Goal: Task Accomplishment & Management: Manage account settings

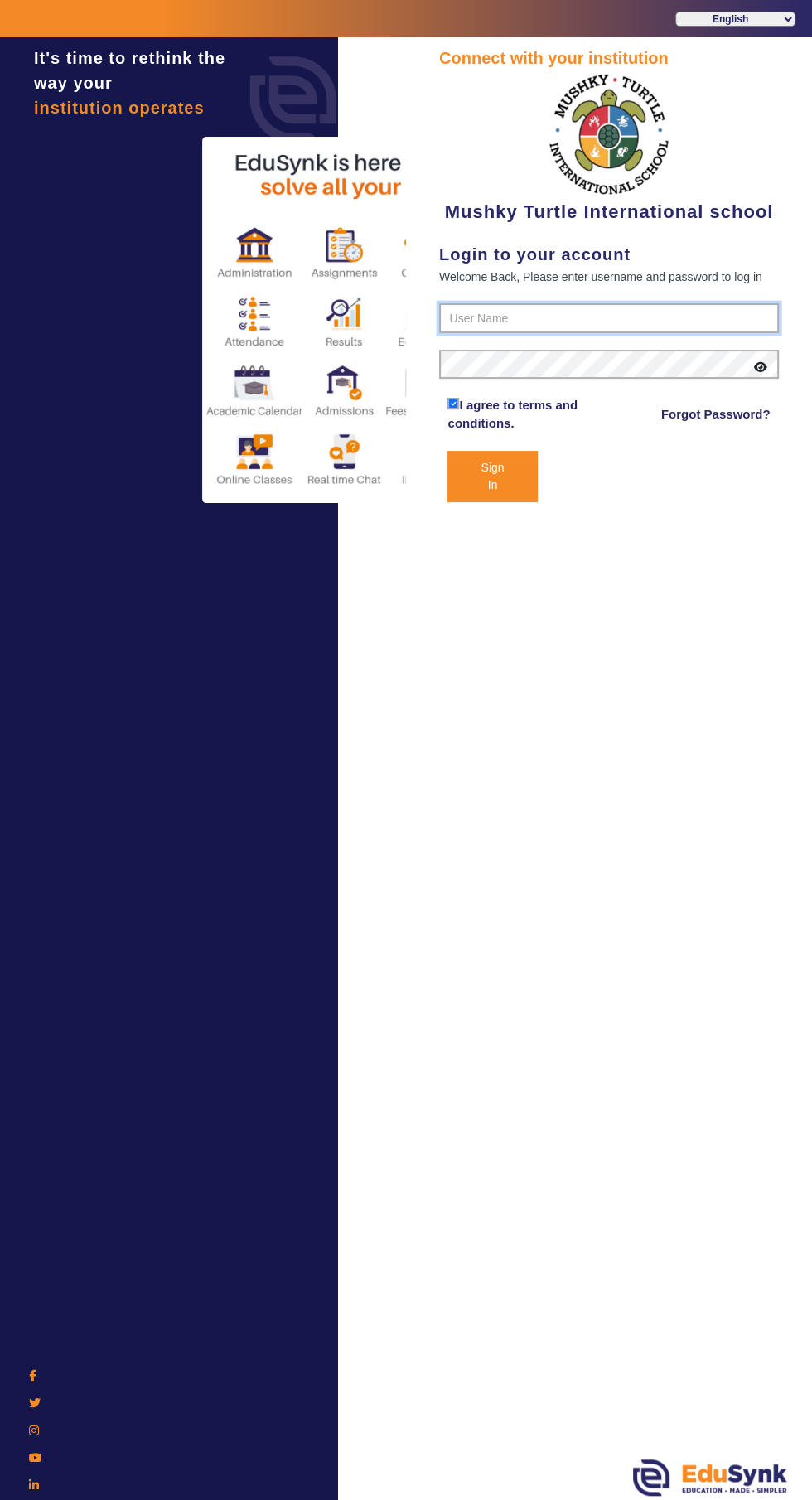
click at [588, 309] on input "text" at bounding box center [608, 318] width 339 height 30
type input "9950605811"
click at [447, 451] on button "Sign In" at bounding box center [492, 476] width 90 height 51
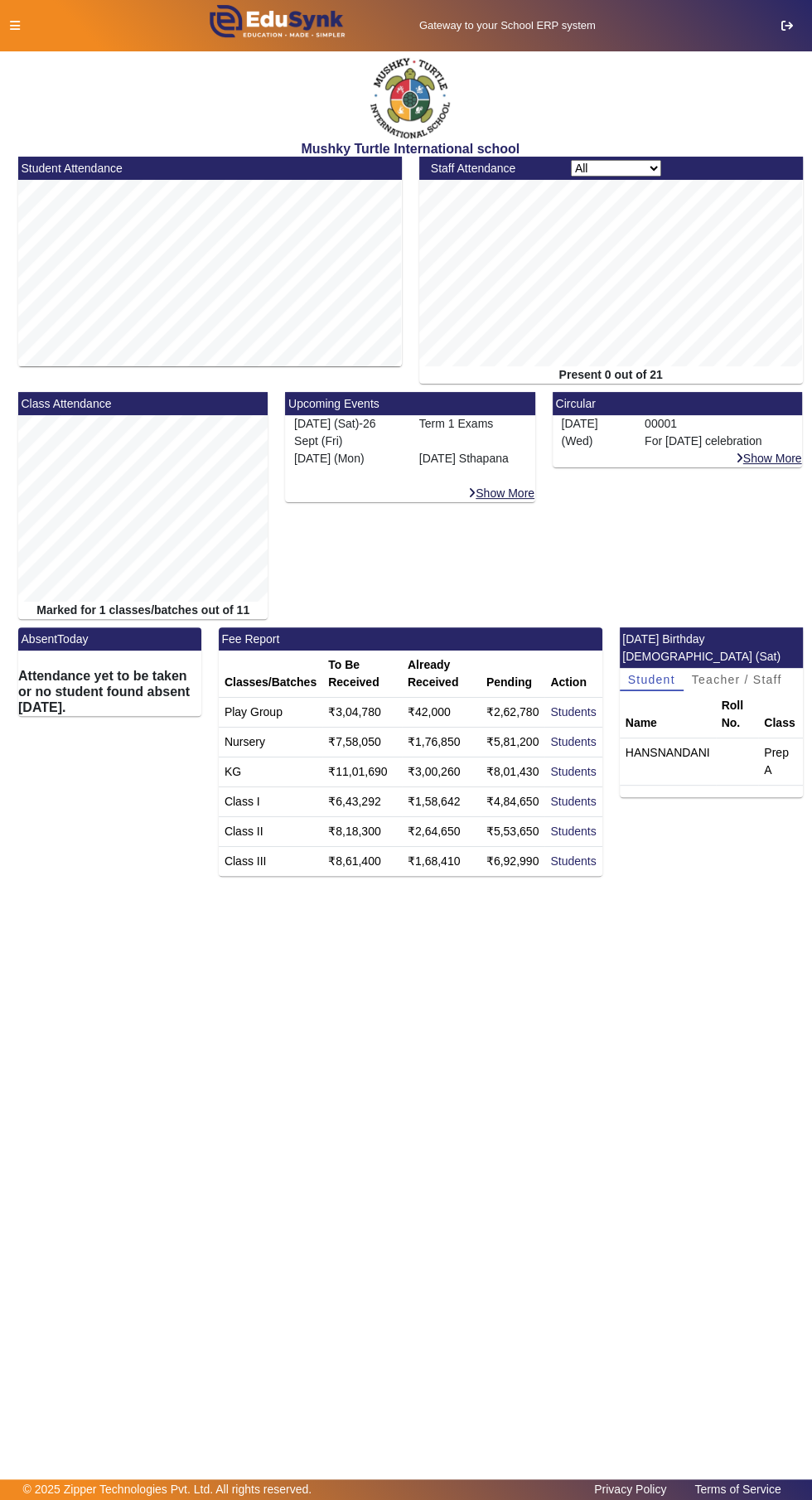
click at [14, 26] on icon at bounding box center [16, 25] width 10 height 11
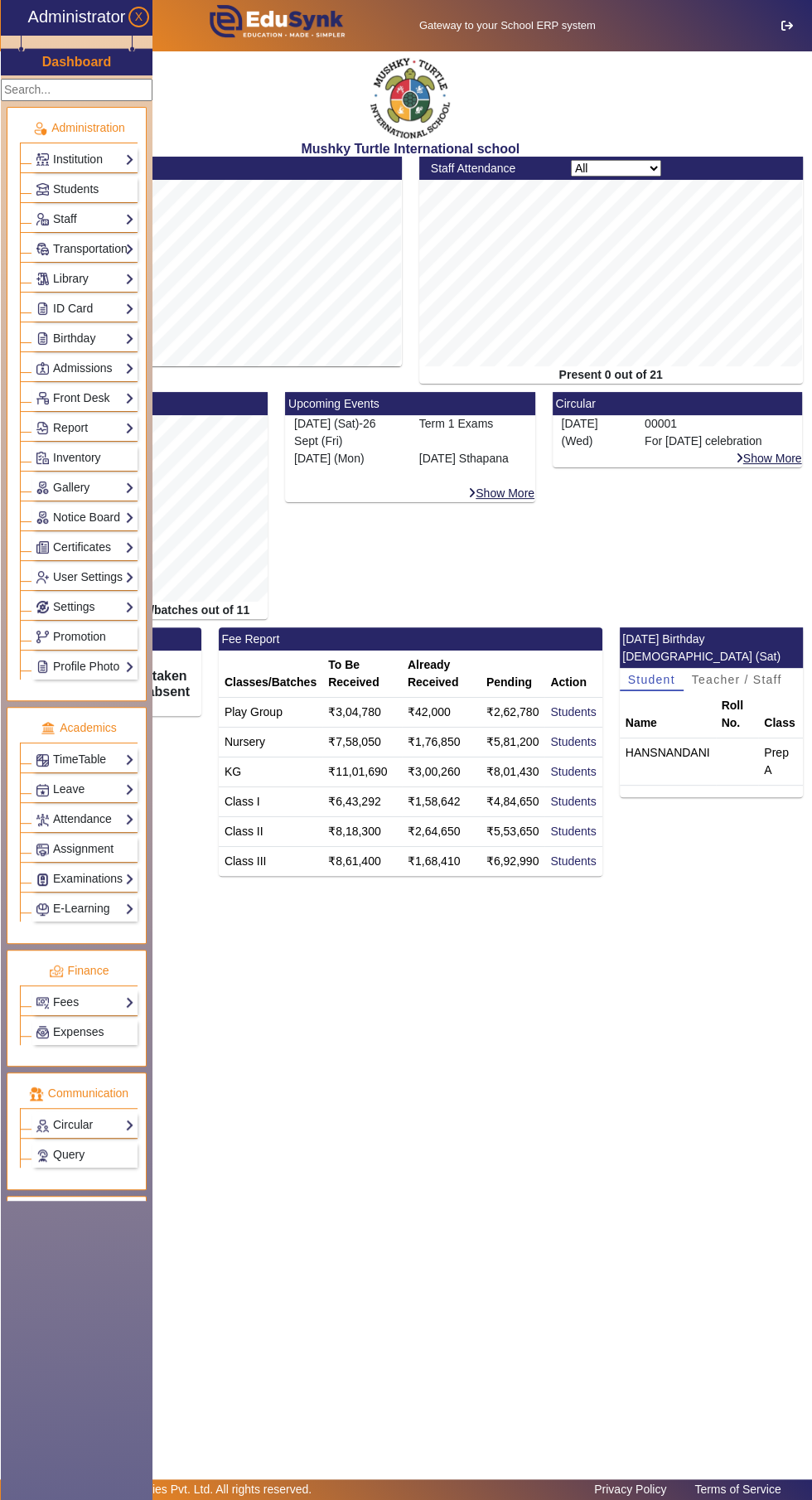
click at [41, 763] on link "TimeTable" at bounding box center [85, 760] width 98 height 19
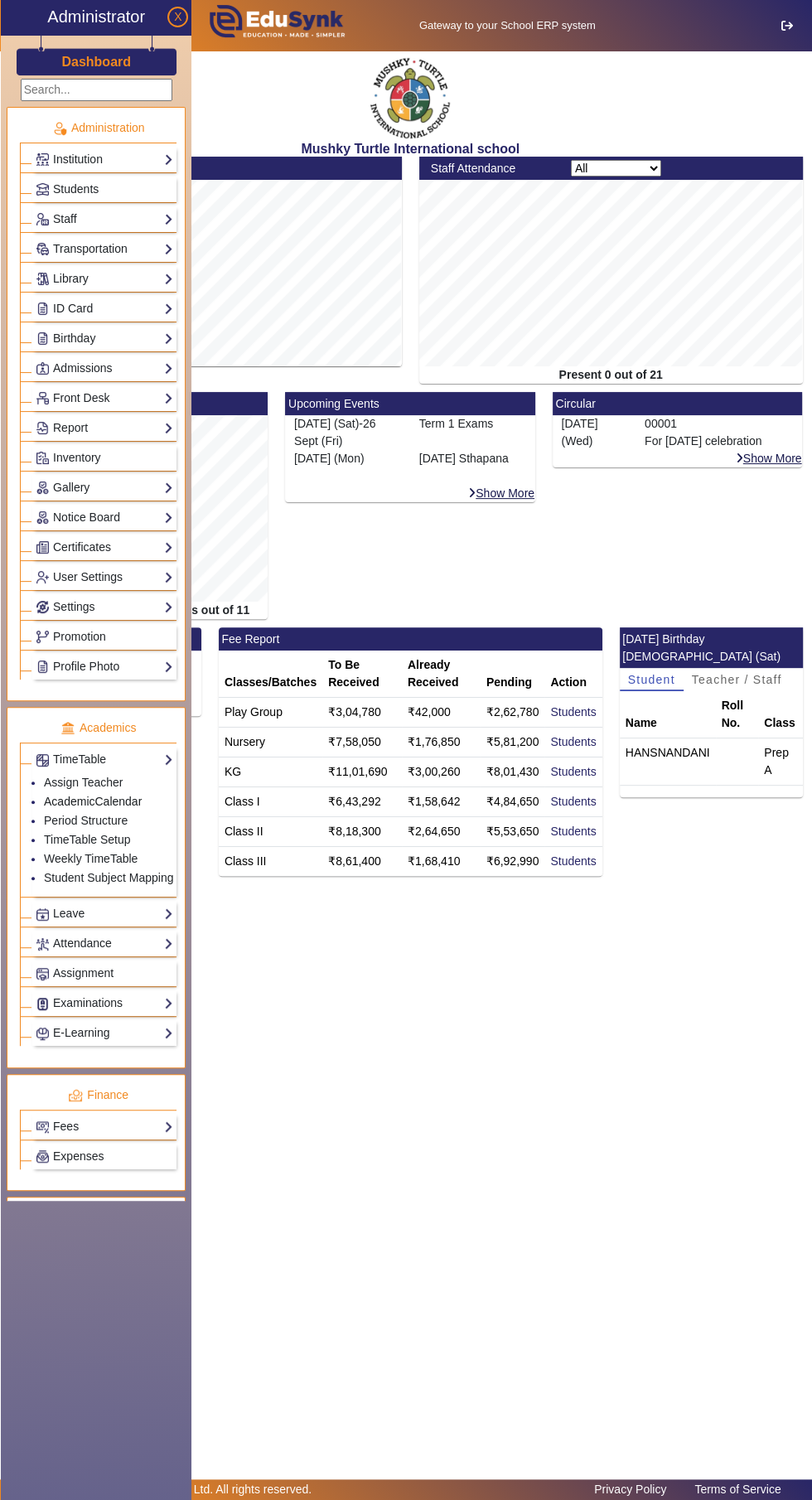
click at [60, 799] on link "AcademicCalendar" at bounding box center [92, 801] width 98 height 13
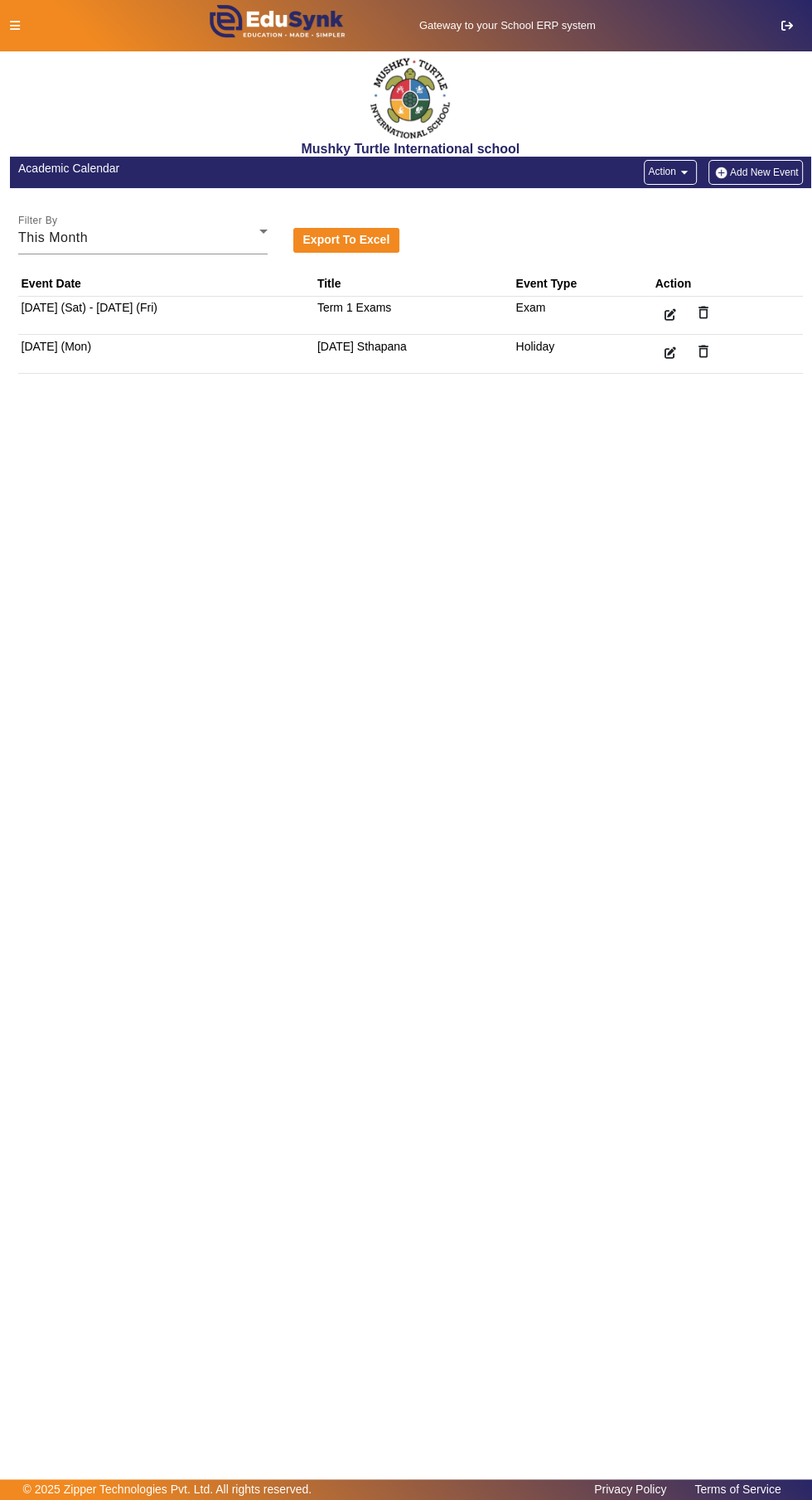
click at [18, 21] on icon at bounding box center [16, 25] width 10 height 11
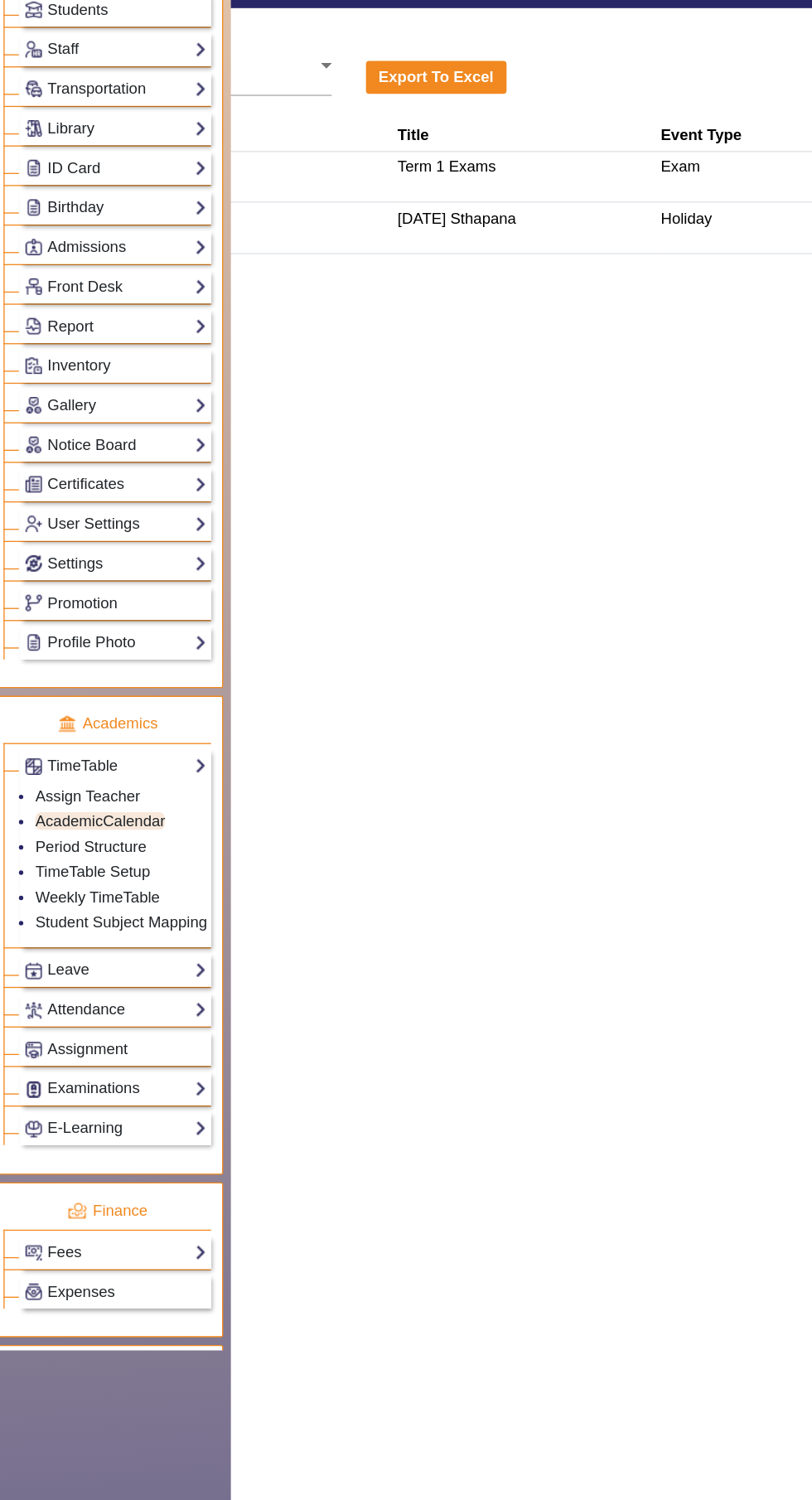
scroll to position [2, 0]
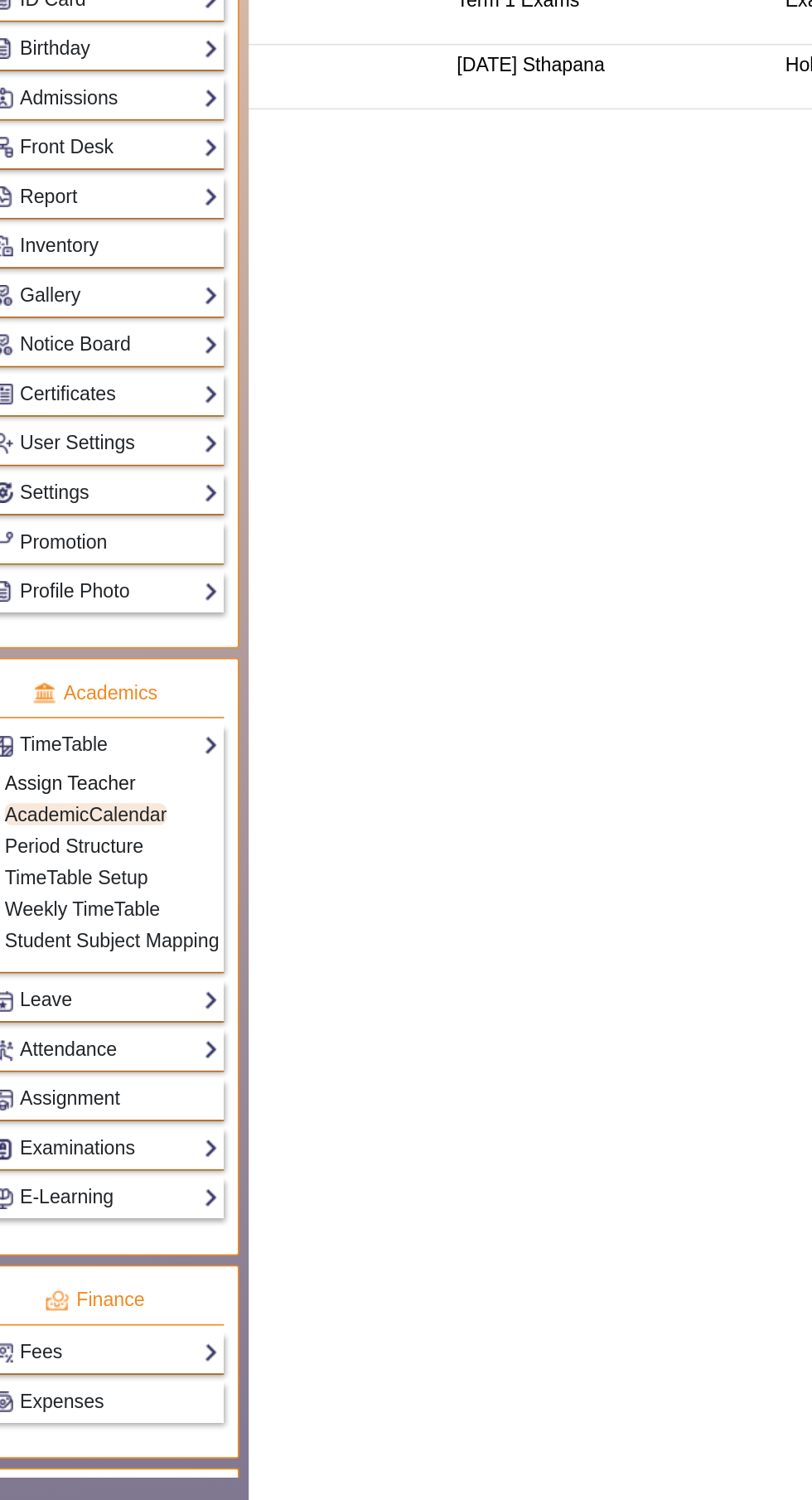
click at [70, 787] on link "Assign Teacher" at bounding box center [83, 780] width 79 height 13
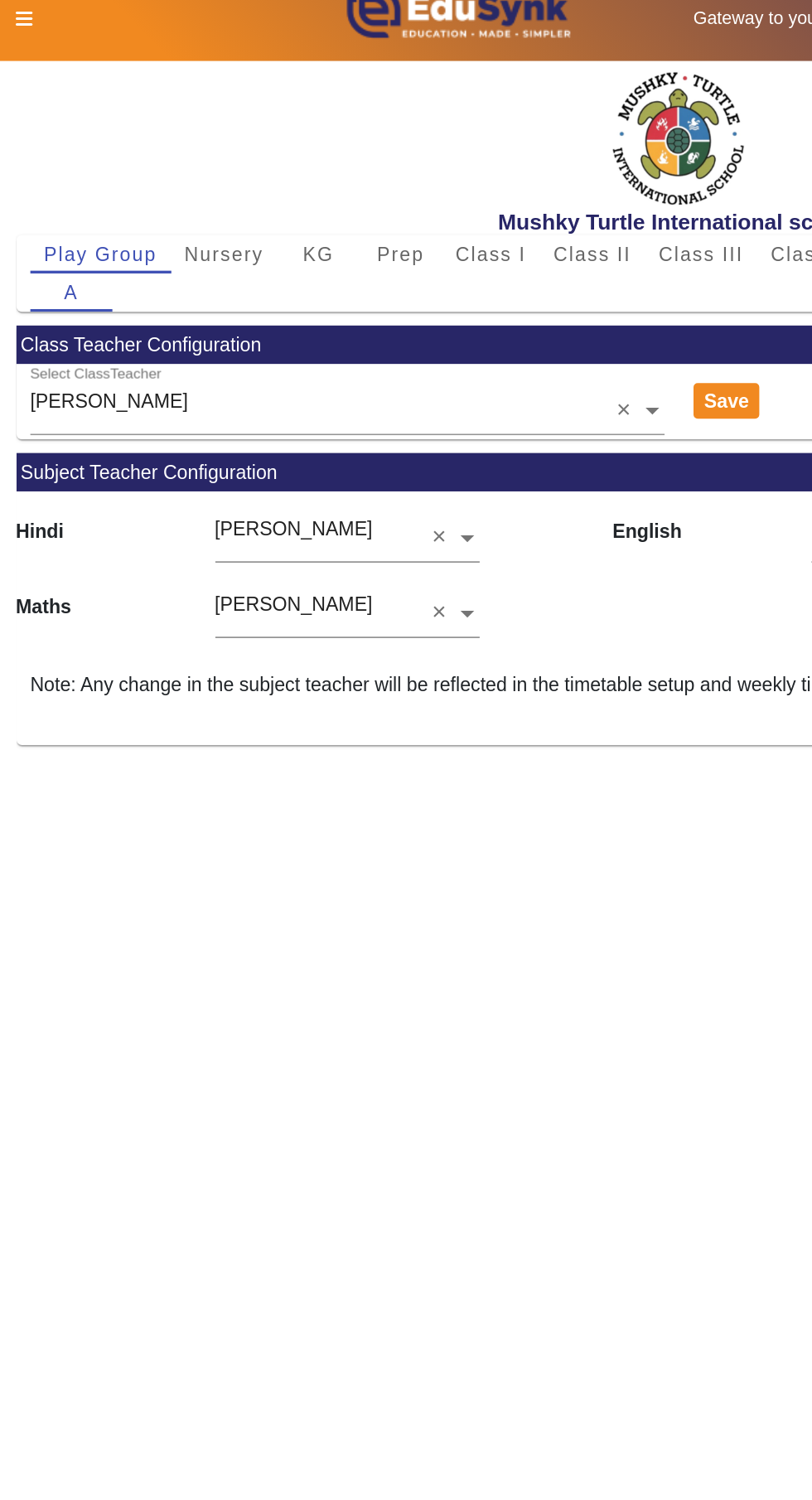
click at [11, 25] on icon at bounding box center [16, 25] width 10 height 11
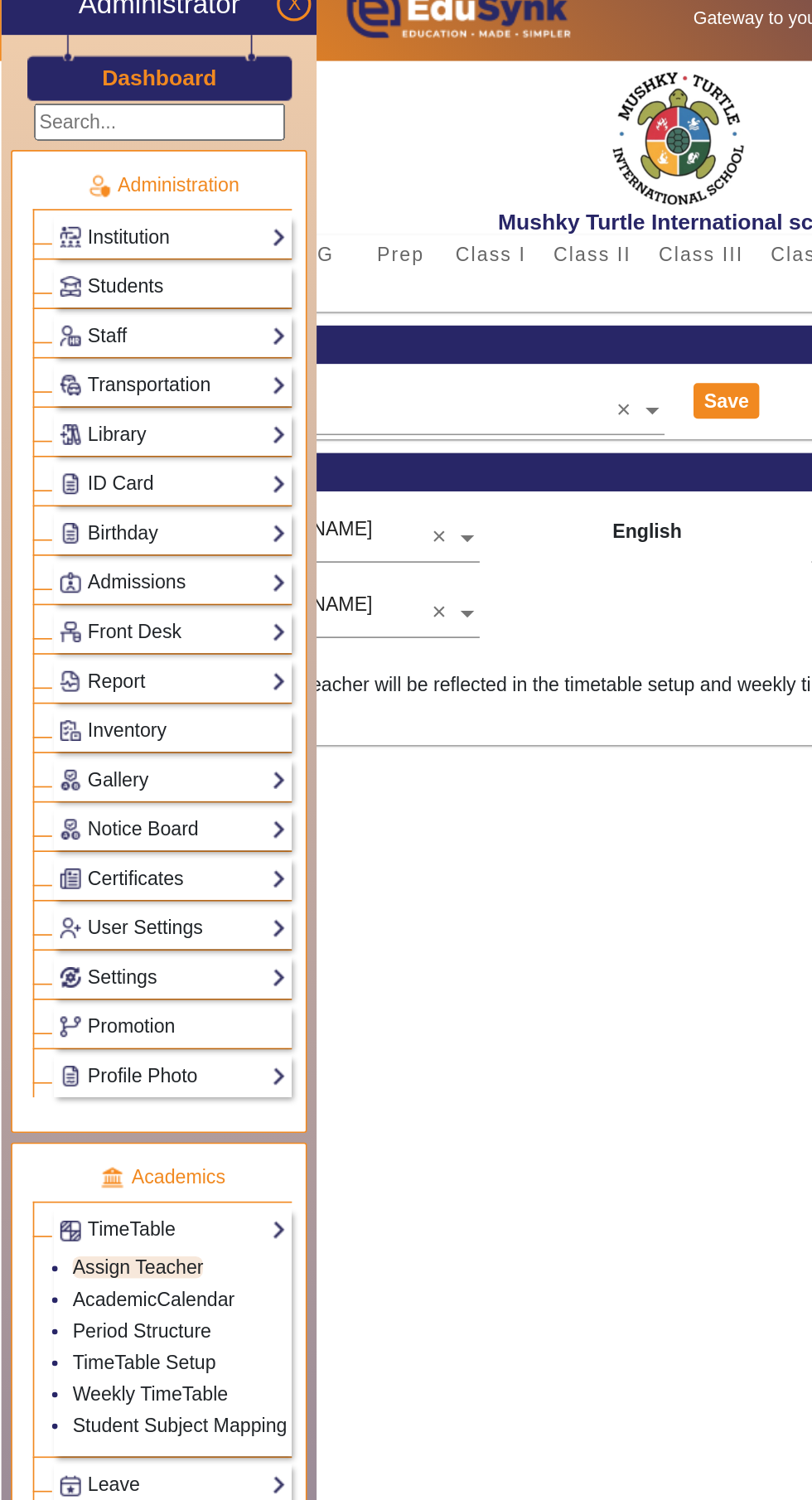
click at [82, 427] on link "Report" at bounding box center [104, 426] width 137 height 19
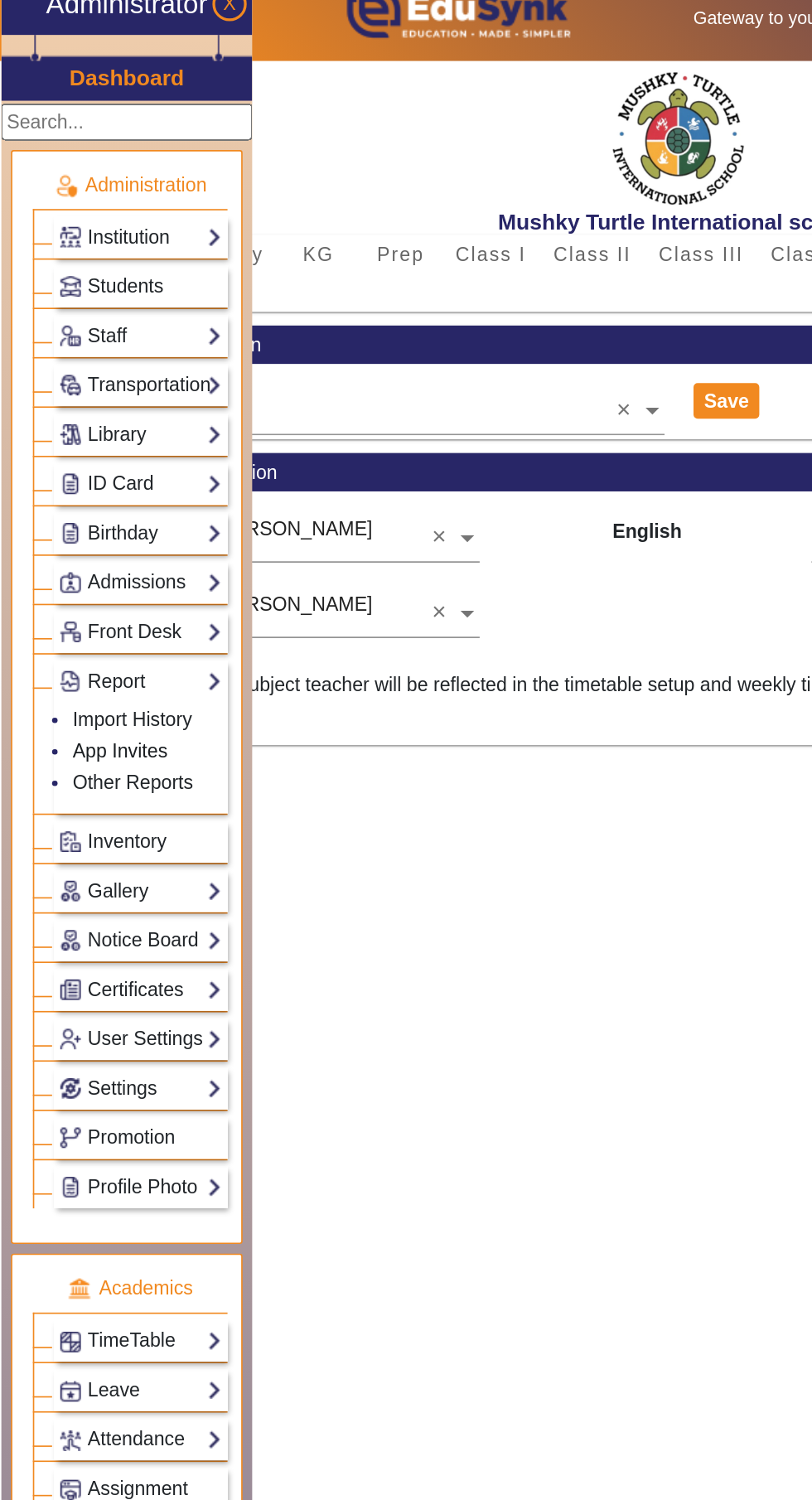
click at [60, 474] on link "App Invites" at bounding box center [73, 467] width 57 height 13
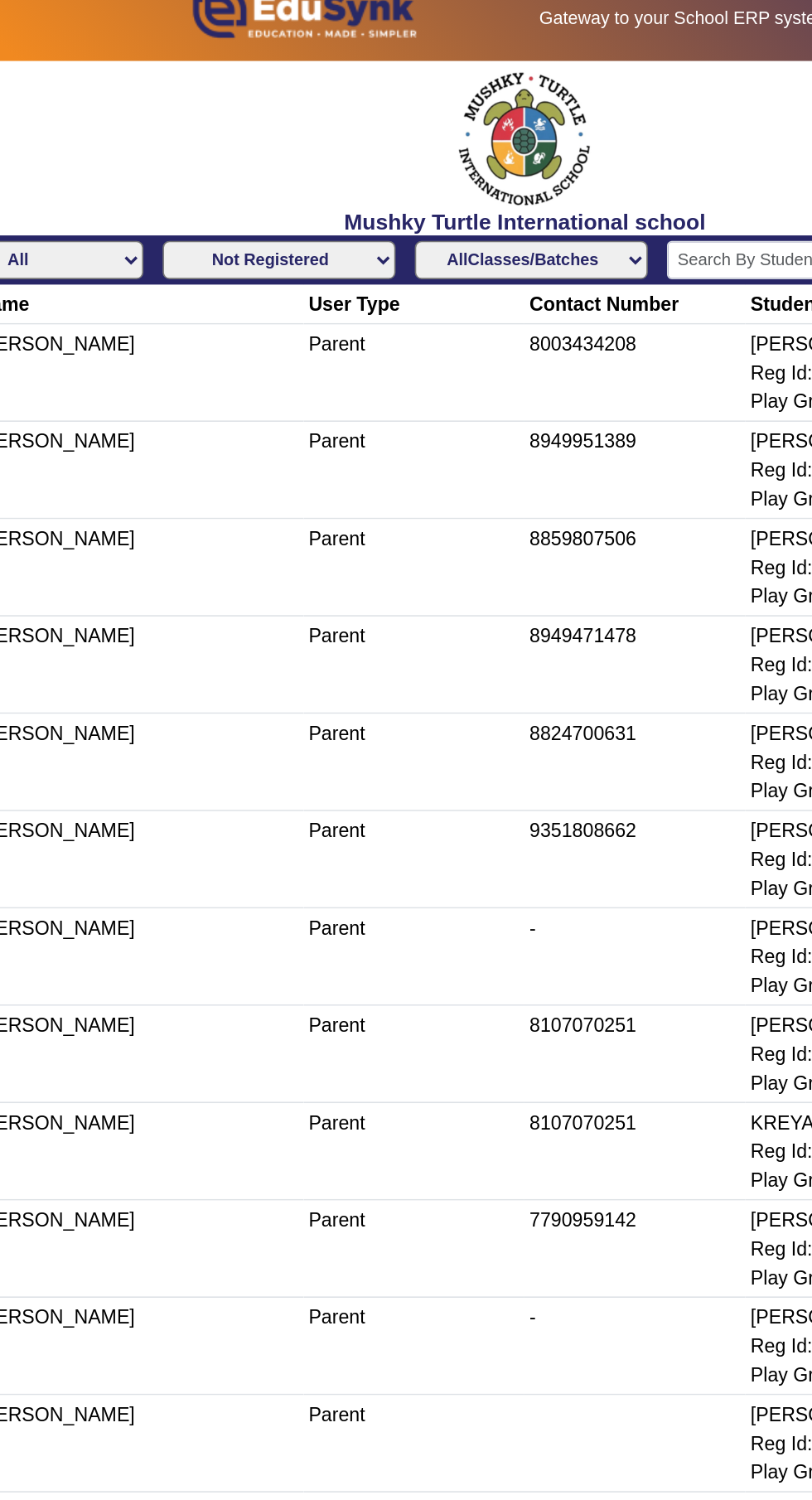
click at [364, 172] on select "AllClasses/Batches Play Group-A Nursery-A KG-A Prep-A Class I-A Class II-A Clas…" at bounding box center [414, 171] width 141 height 23
click at [344, 160] on select "AllClasses/Batches Play Group-A Nursery-A KG-A Prep-A Class I-A Class II-A Clas…" at bounding box center [414, 171] width 141 height 23
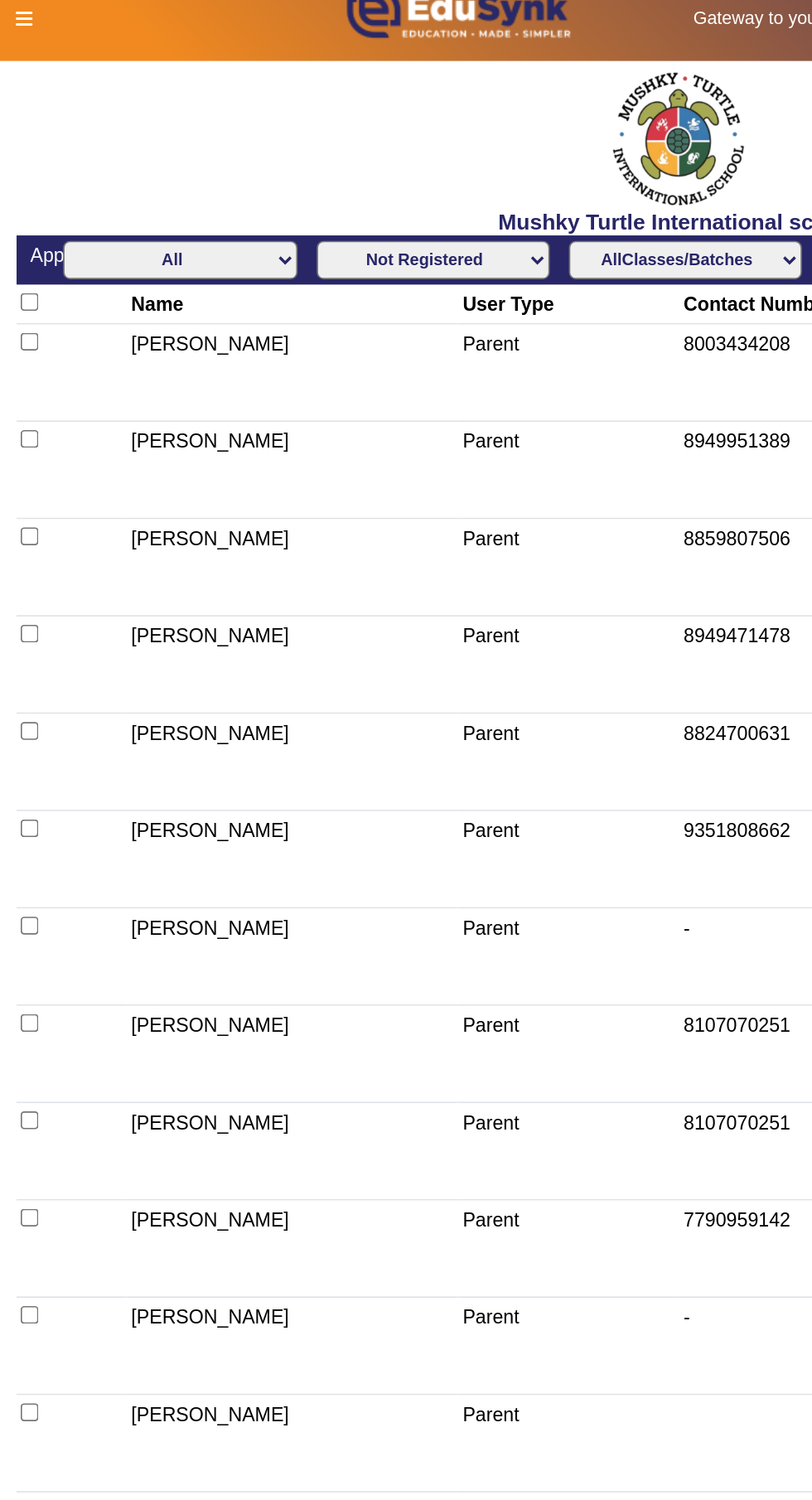
click at [85, 168] on select "All Teacher Parent Driver Support Staff" at bounding box center [108, 171] width 141 height 23
select select "Teacher"
click at [38, 160] on select "All Teacher Parent Driver Support Staff" at bounding box center [108, 171] width 141 height 23
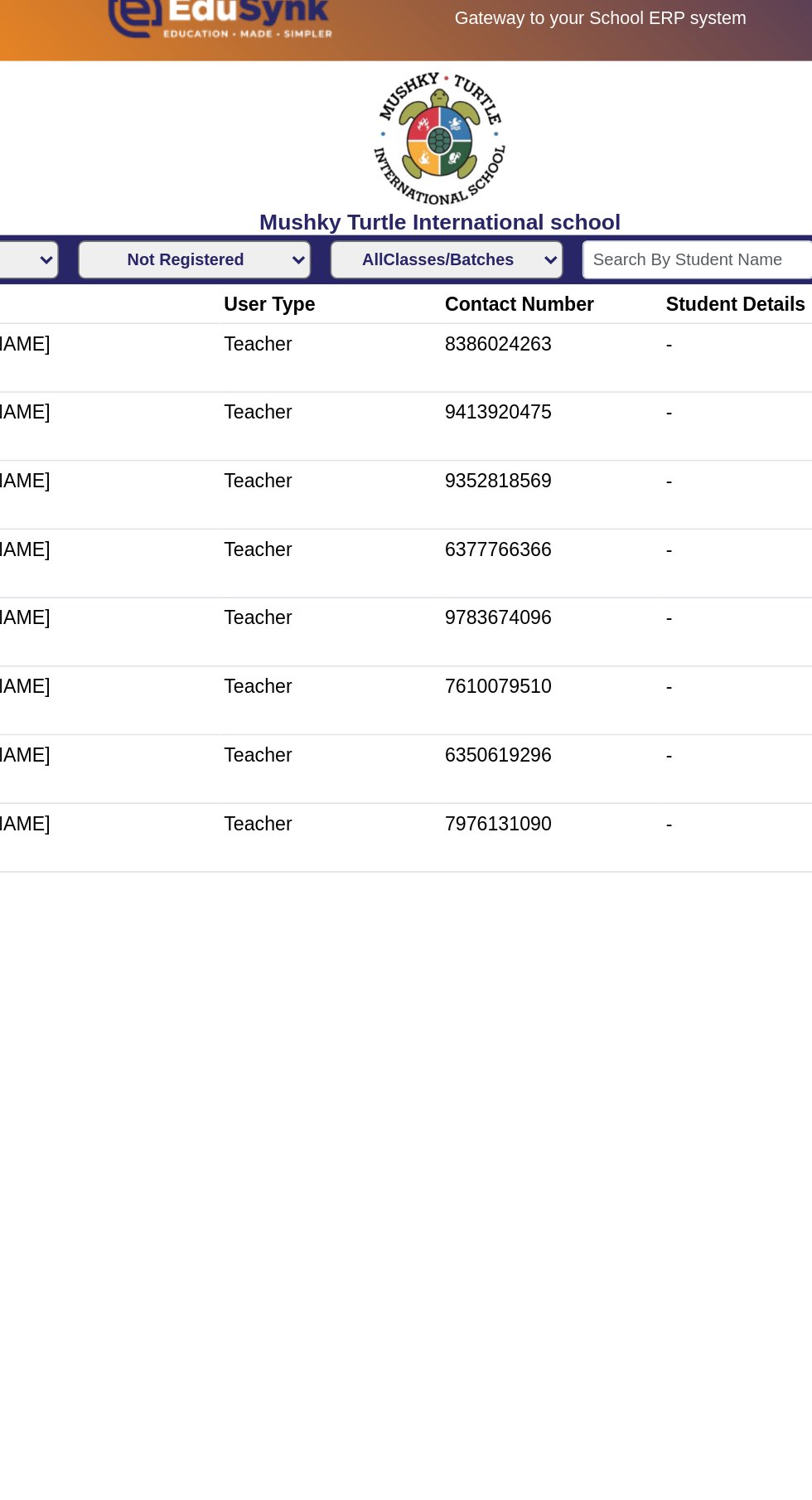
click at [225, 170] on select "Not Registered Registered" at bounding box center [262, 171] width 141 height 23
select select "registered"
click at [192, 160] on select "Not Registered Registered" at bounding box center [262, 171] width 141 height 23
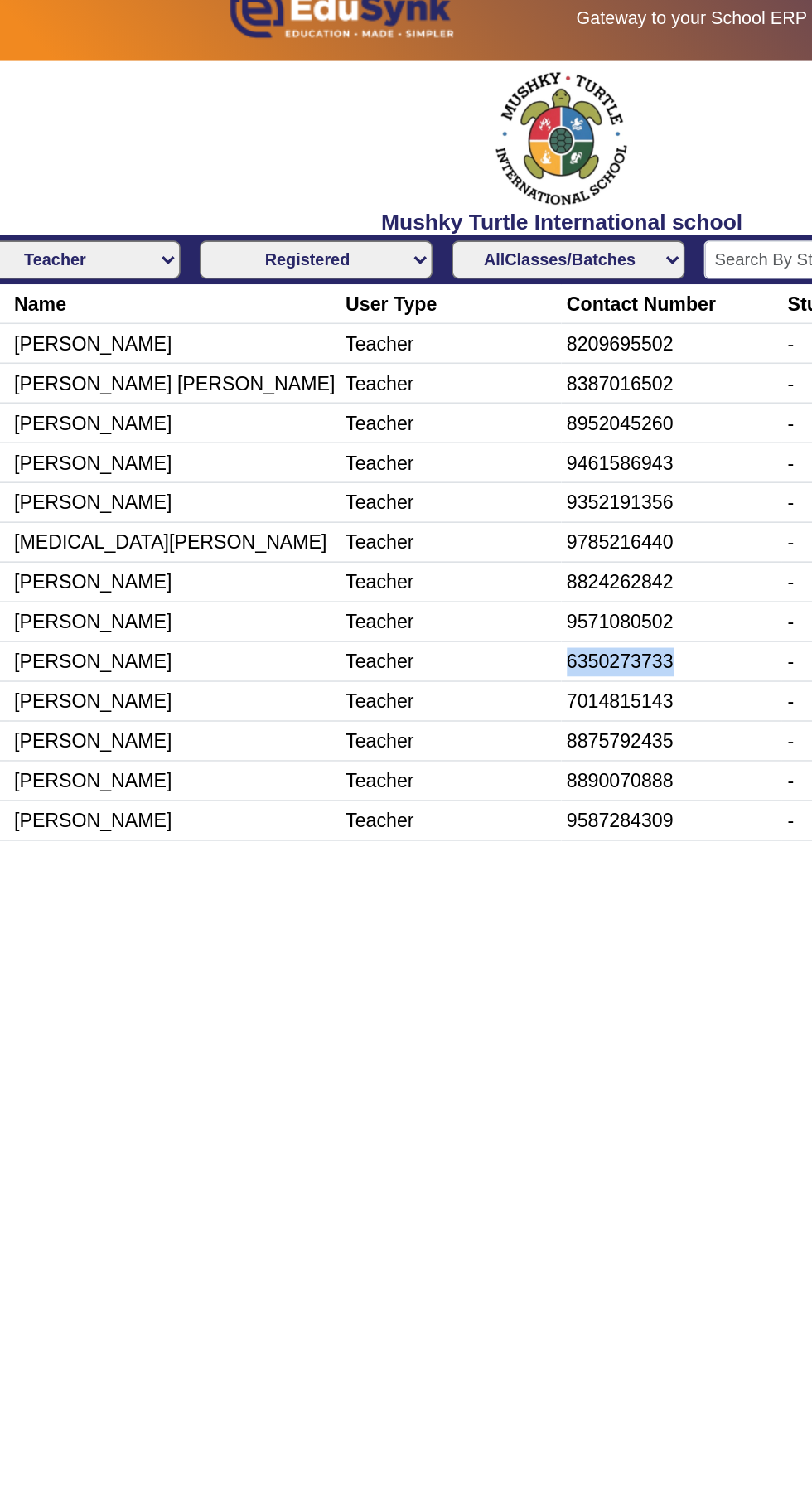
click at [405, 652] on main "X Administrator Dashboard Administration Institution Institution Details Sessio…" at bounding box center [406, 765] width 812 height 1427
click at [457, 387] on td "9571080502" at bounding box center [477, 391] width 133 height 24
click at [471, 390] on td "9571080502" at bounding box center [477, 391] width 133 height 24
copy td "9571080502"
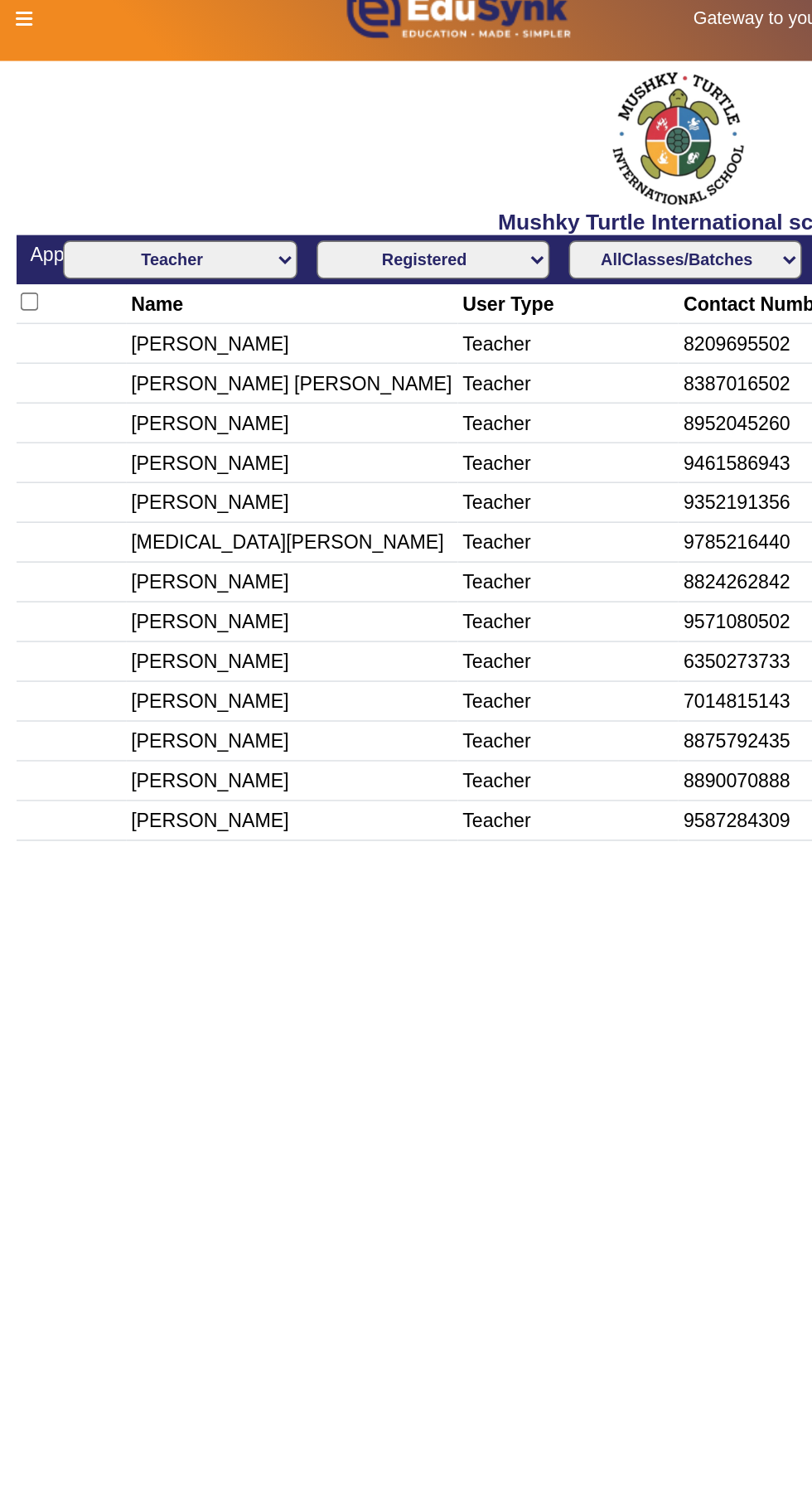
click at [73, 168] on select "All Teacher Parent Driver Support Staff" at bounding box center [108, 171] width 141 height 23
select select "Parent"
click at [38, 160] on select "All Teacher Parent Driver Support Staff" at bounding box center [108, 171] width 141 height 23
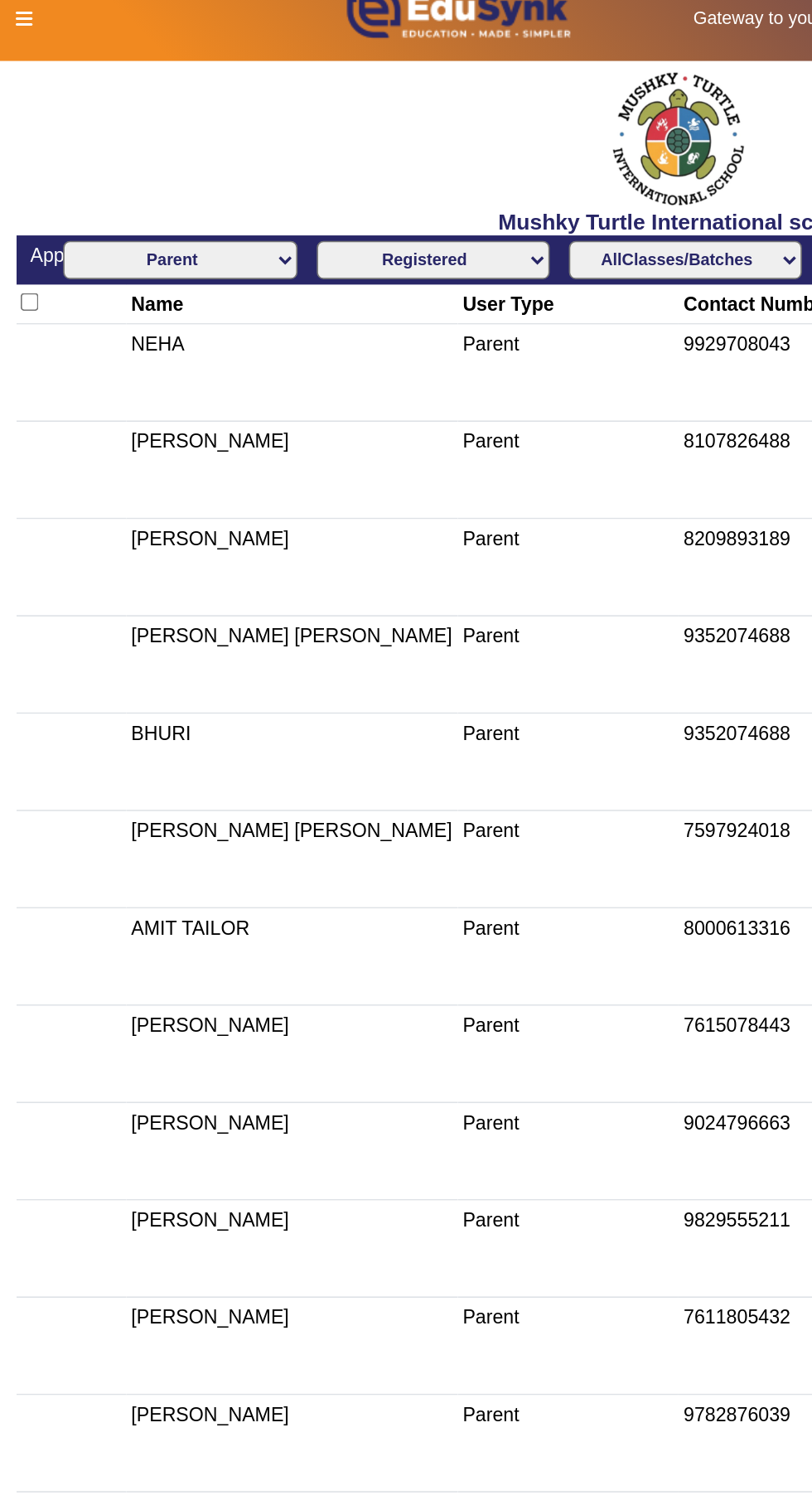
click at [219, 171] on select "Not Registered Registered" at bounding box center [262, 171] width 141 height 23
click at [393, 169] on select "AllClasses/Batches Play Group-A Nursery-A KG-A Prep-A Class I-A Class II-A Clas…" at bounding box center [414, 171] width 141 height 23
select select "Play Group-A"
click at [344, 160] on select "AllClasses/Batches Play Group-A Nursery-A KG-A Prep-A Class I-A Class II-A Clas…" at bounding box center [414, 171] width 141 height 23
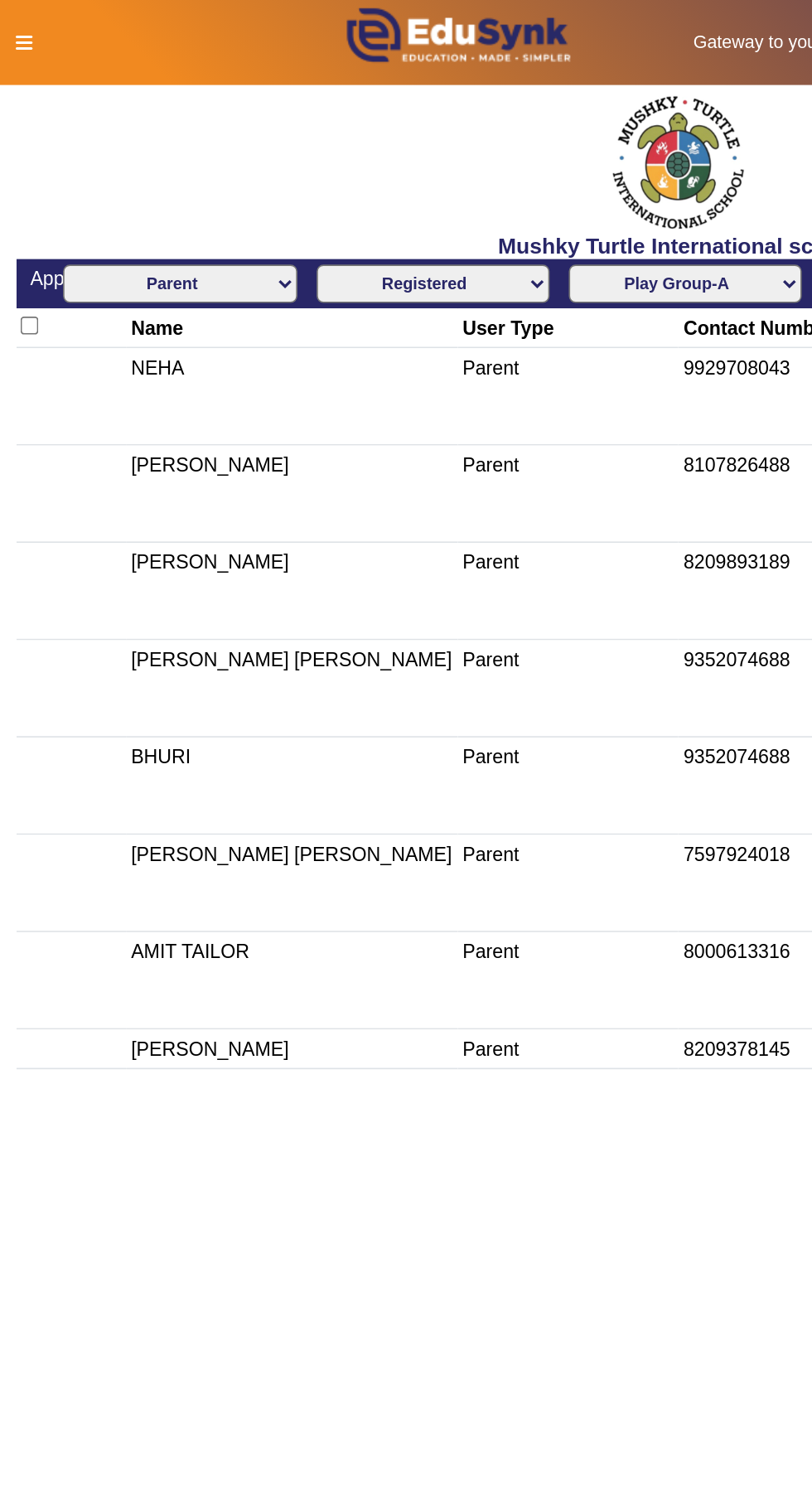
click at [14, 27] on icon at bounding box center [16, 25] width 10 height 11
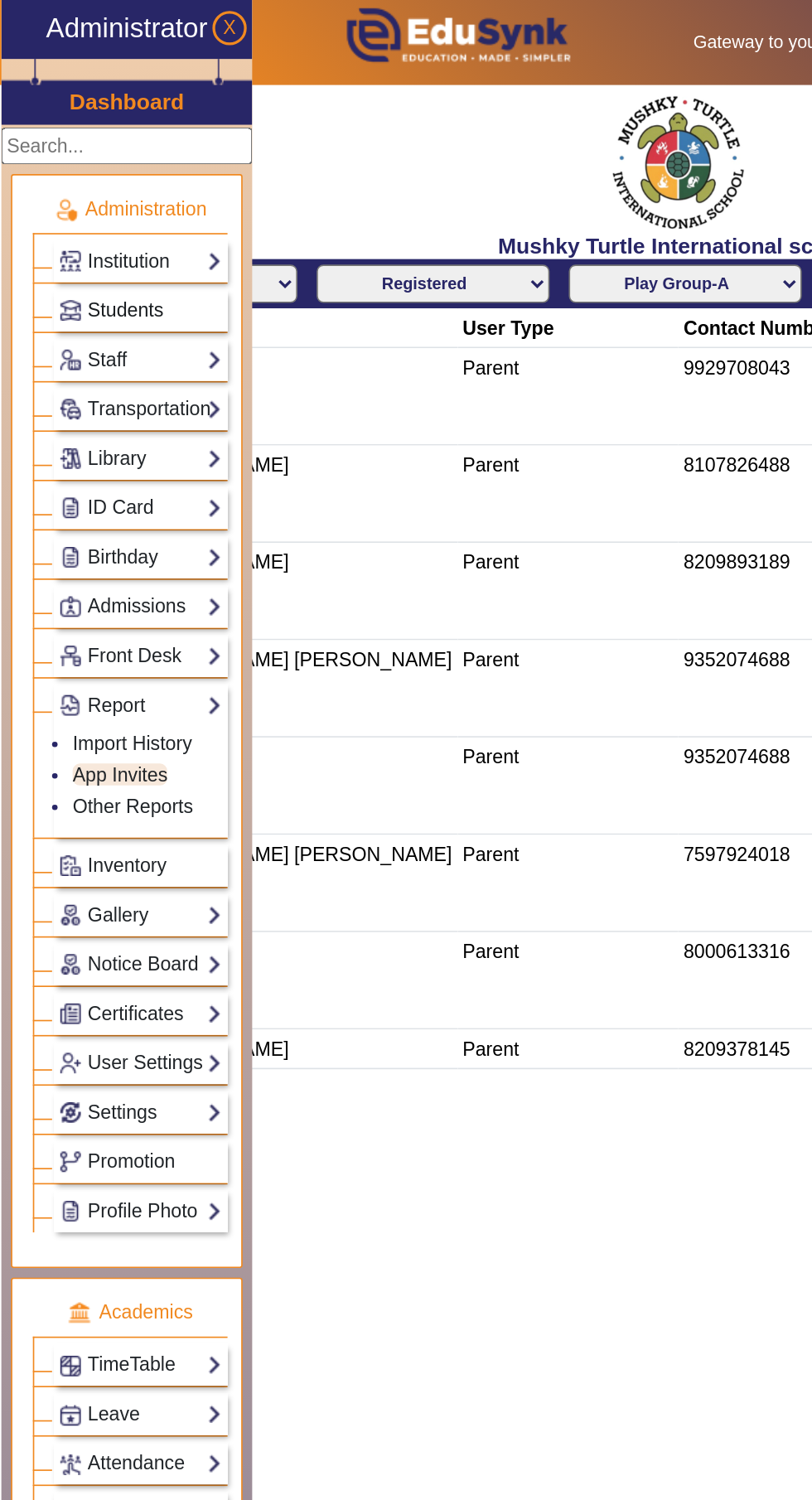
click at [68, 192] on span "Students" at bounding box center [75, 187] width 46 height 13
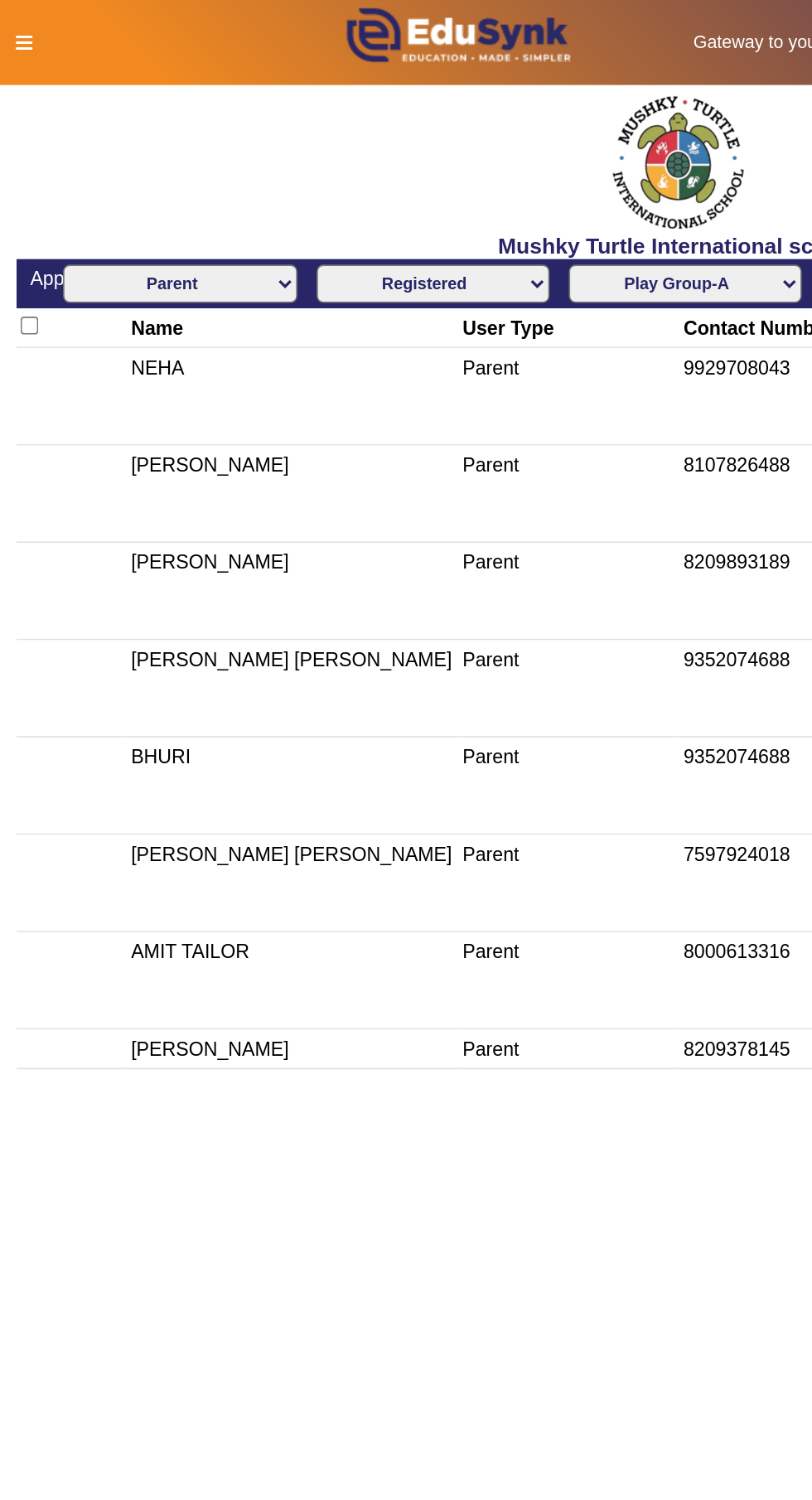
click at [14, 22] on icon at bounding box center [16, 25] width 10 height 11
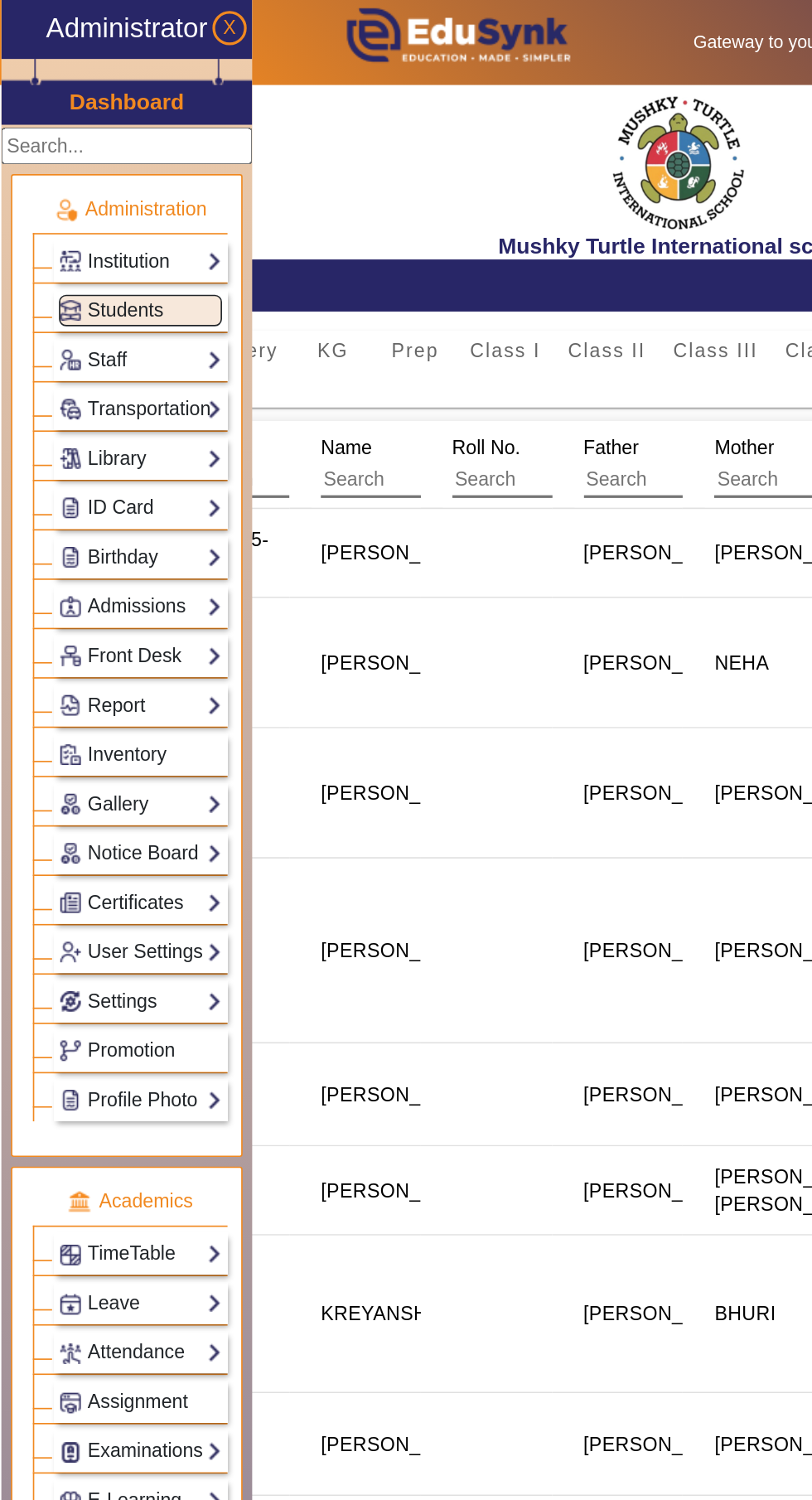
click at [255, 136] on div "Mushky Turtle International school" at bounding box center [411, 104] width 802 height 105
click at [332, 683] on mat-cell at bounding box center [294, 662] width 79 height 62
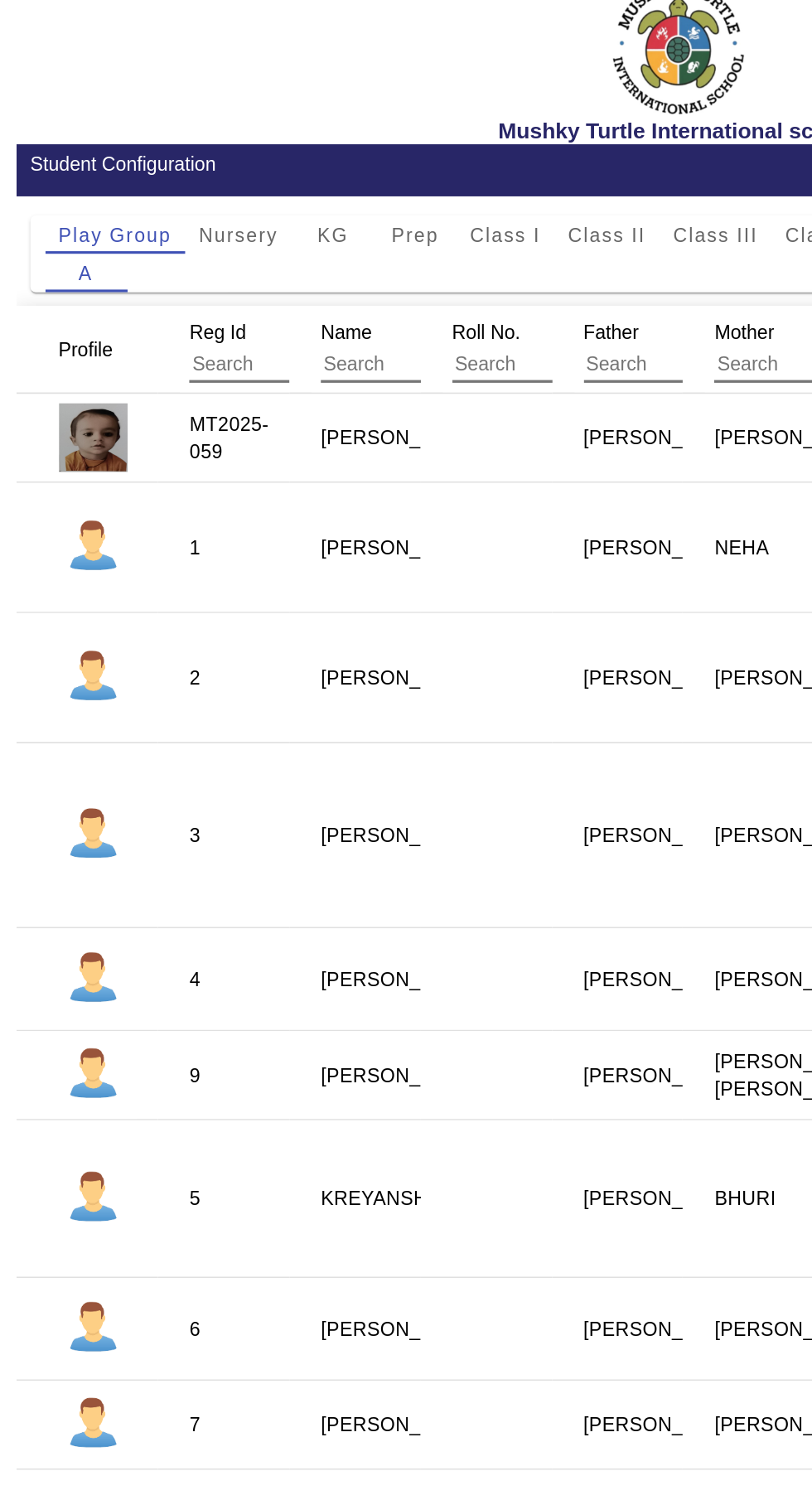
scroll to position [44, 0]
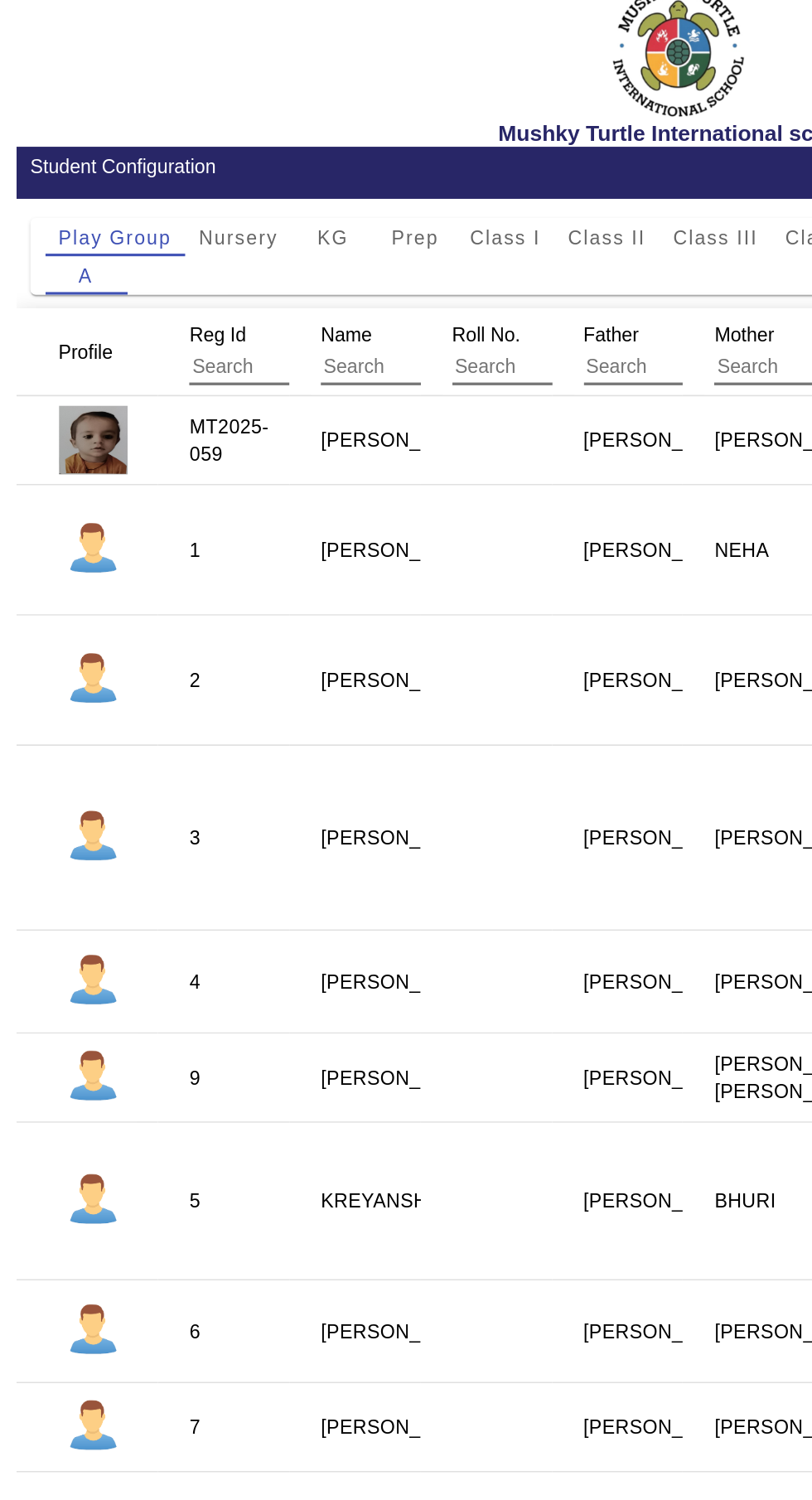
click at [136, 206] on span "Nursery" at bounding box center [144, 211] width 48 height 11
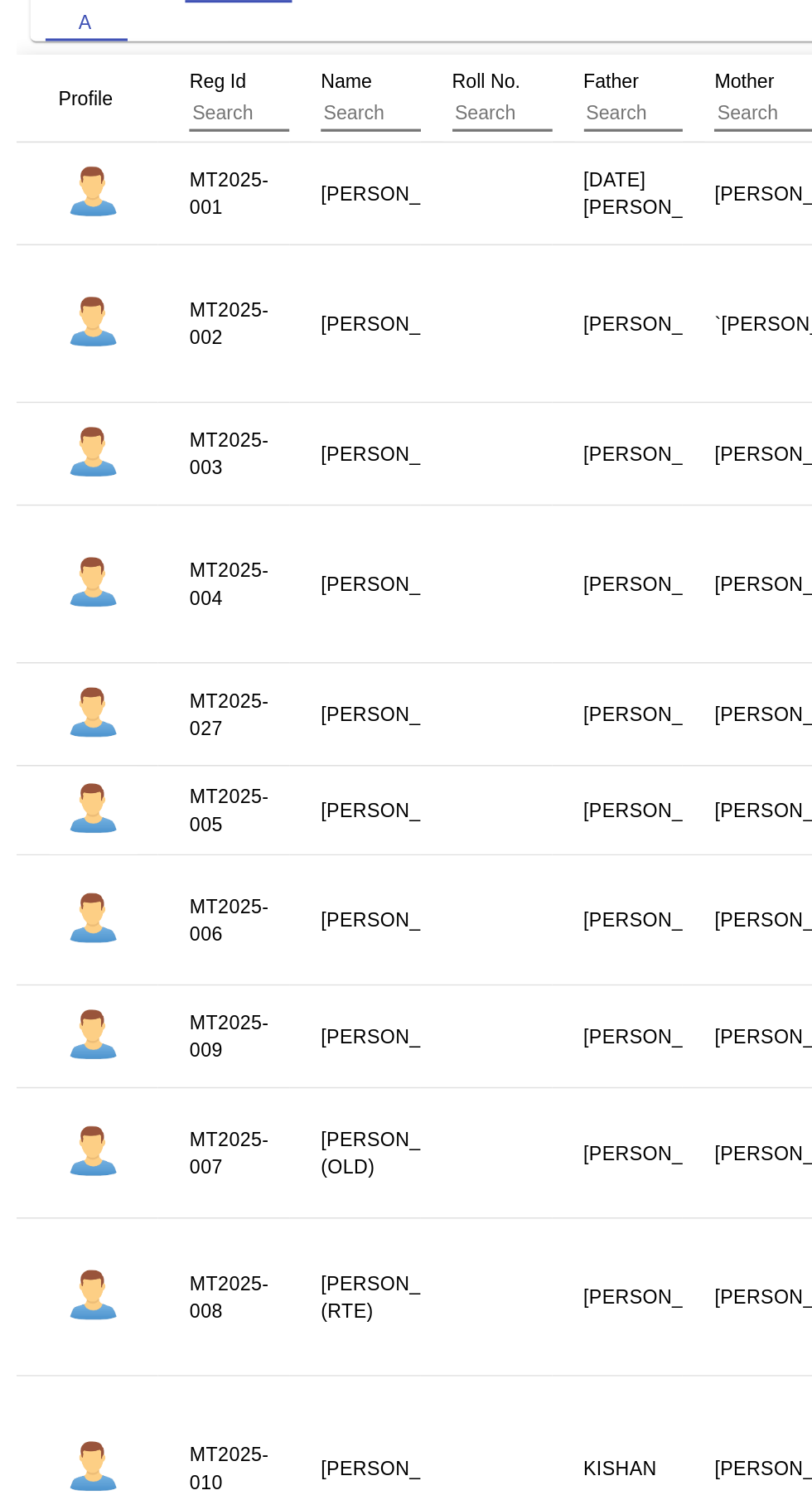
scroll to position [0, 0]
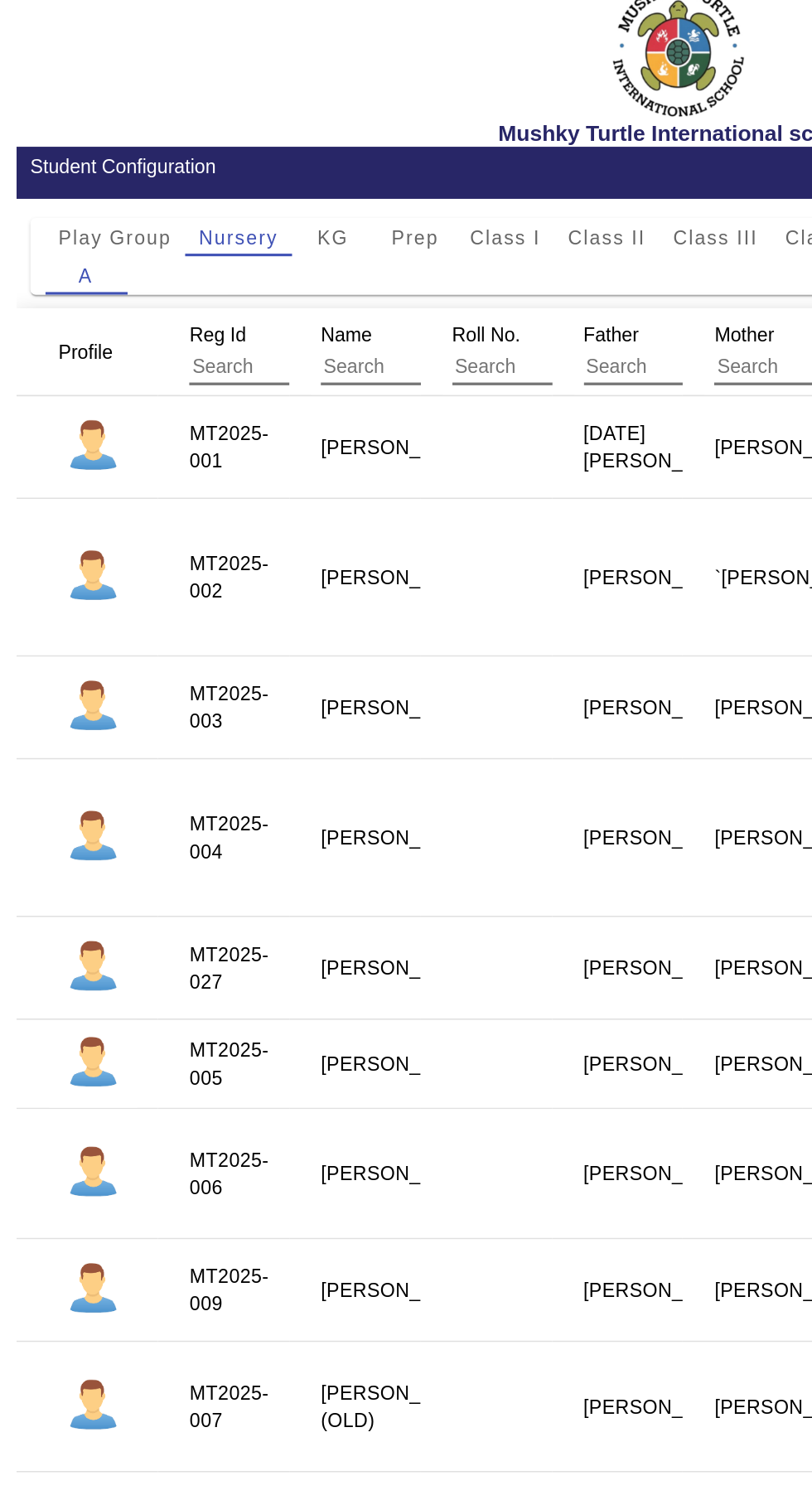
click at [17, 71] on div "Mushky Turtle International school" at bounding box center [411, 104] width 802 height 105
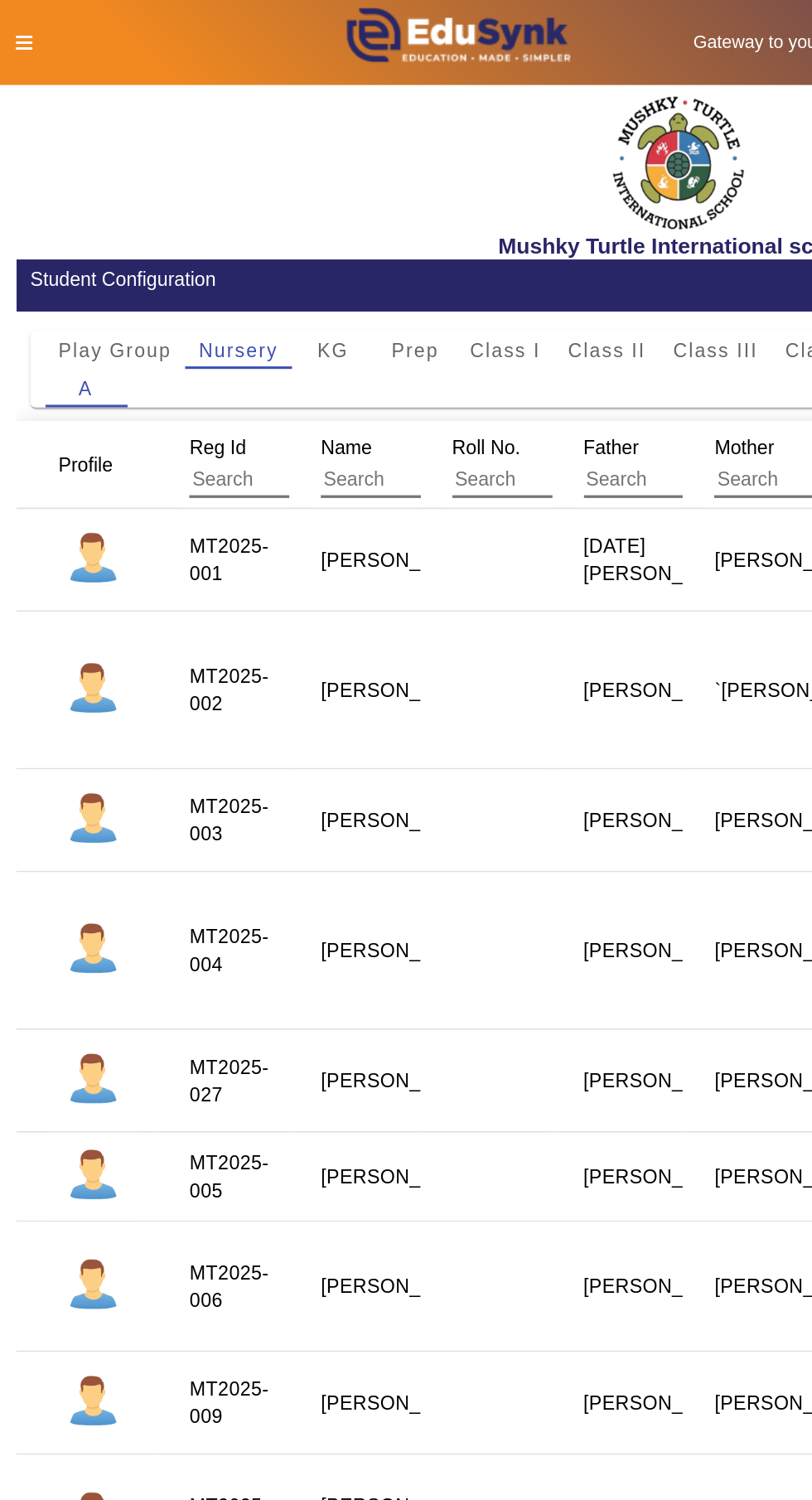
click at [20, 51] on div "Mushky Turtle International school" at bounding box center [411, 104] width 802 height 105
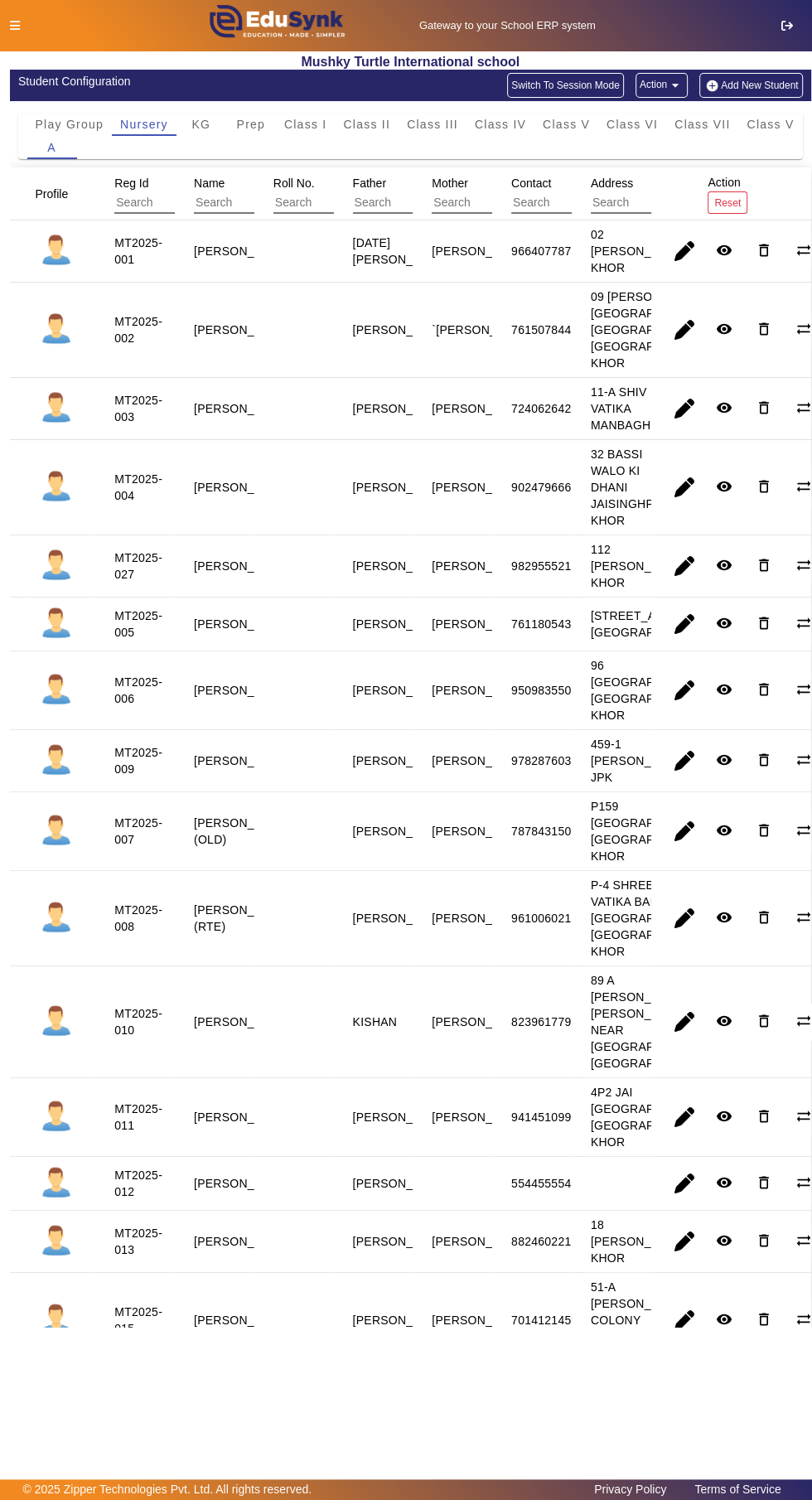
scroll to position [0, 0]
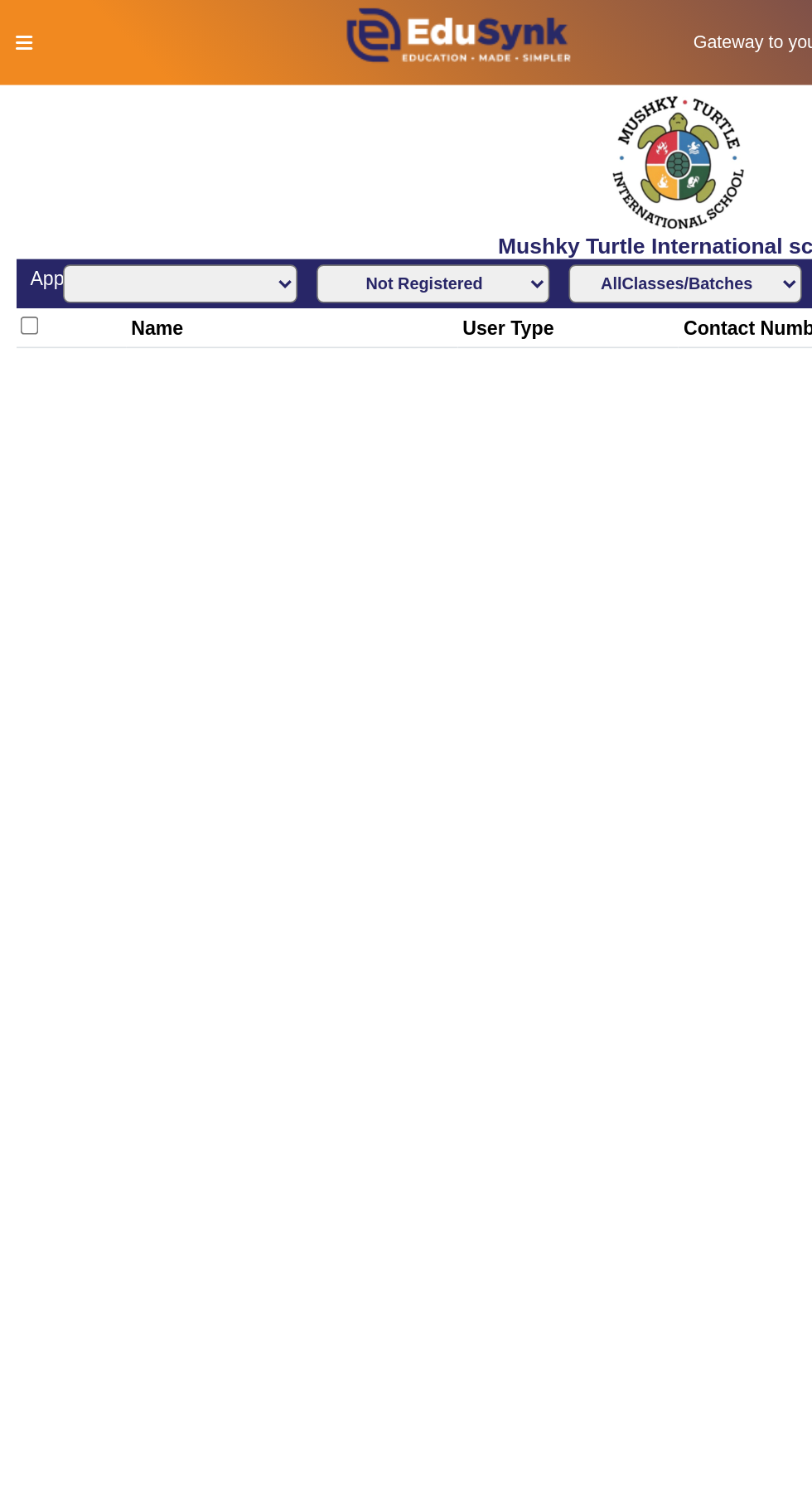
select select "All"
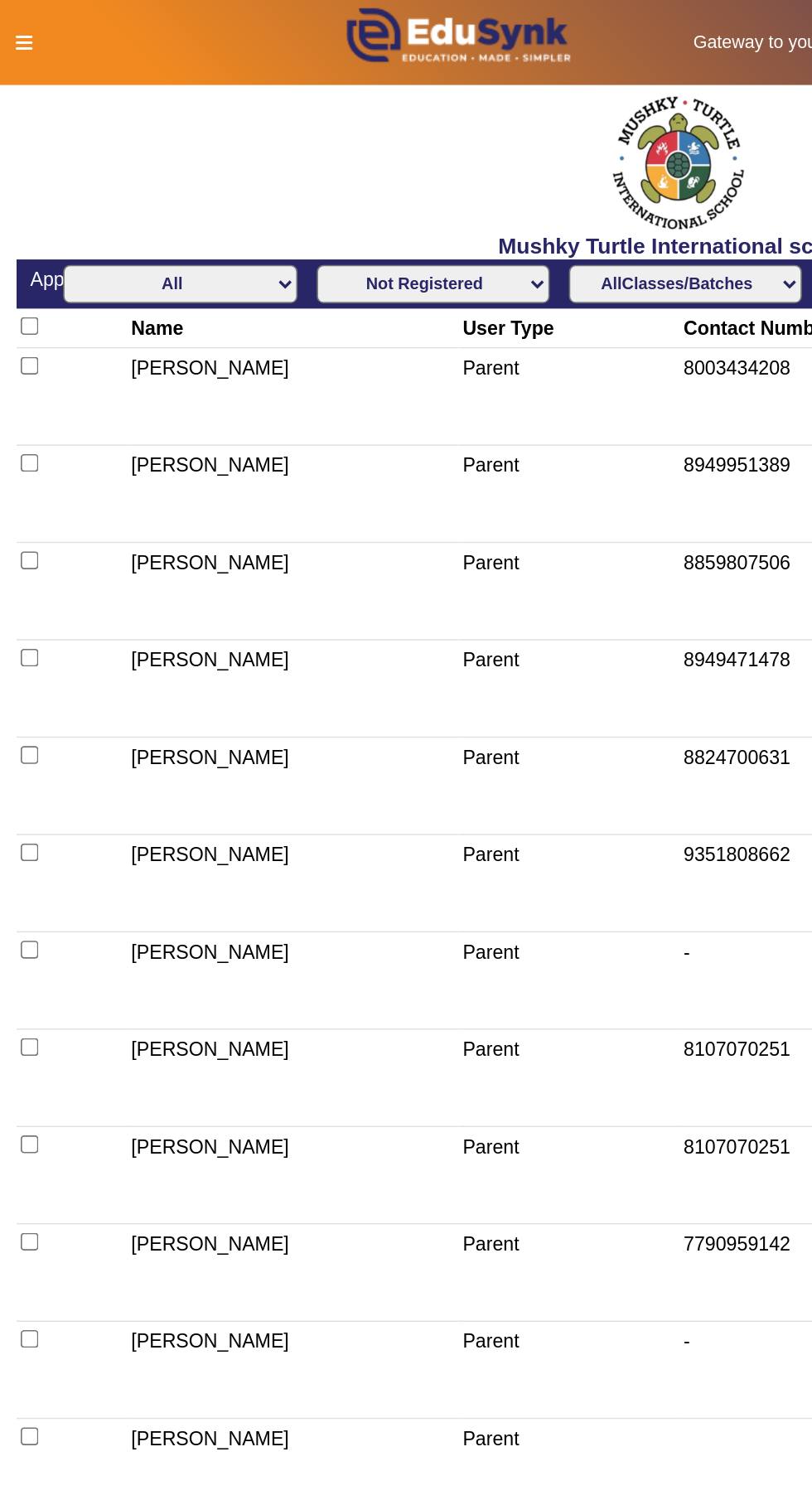
click at [14, 23] on icon at bounding box center [16, 25] width 10 height 11
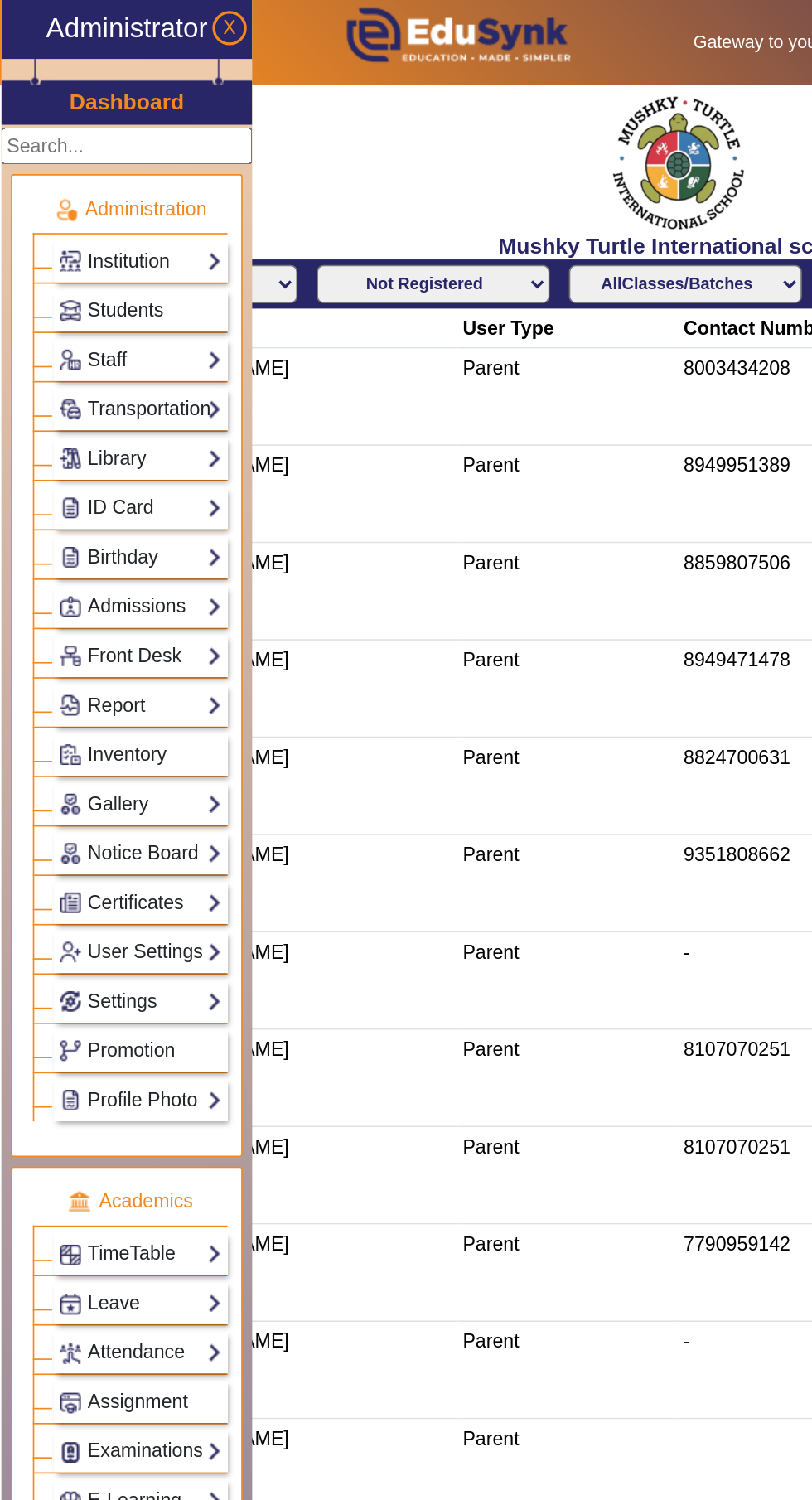
click at [60, 158] on link "Institution" at bounding box center [85, 158] width 98 height 19
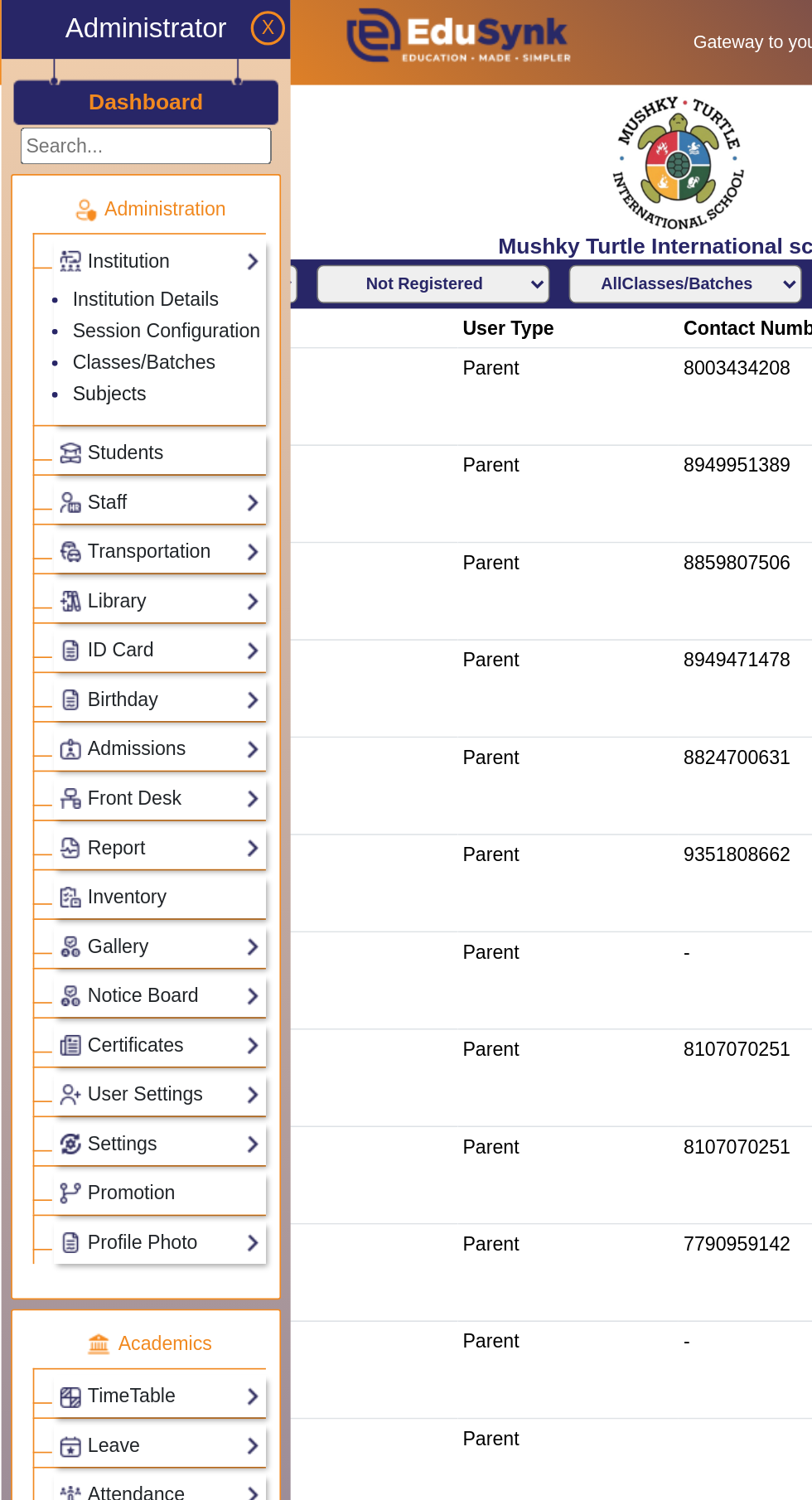
click at [50, 240] on link "Subjects" at bounding box center [67, 238] width 45 height 13
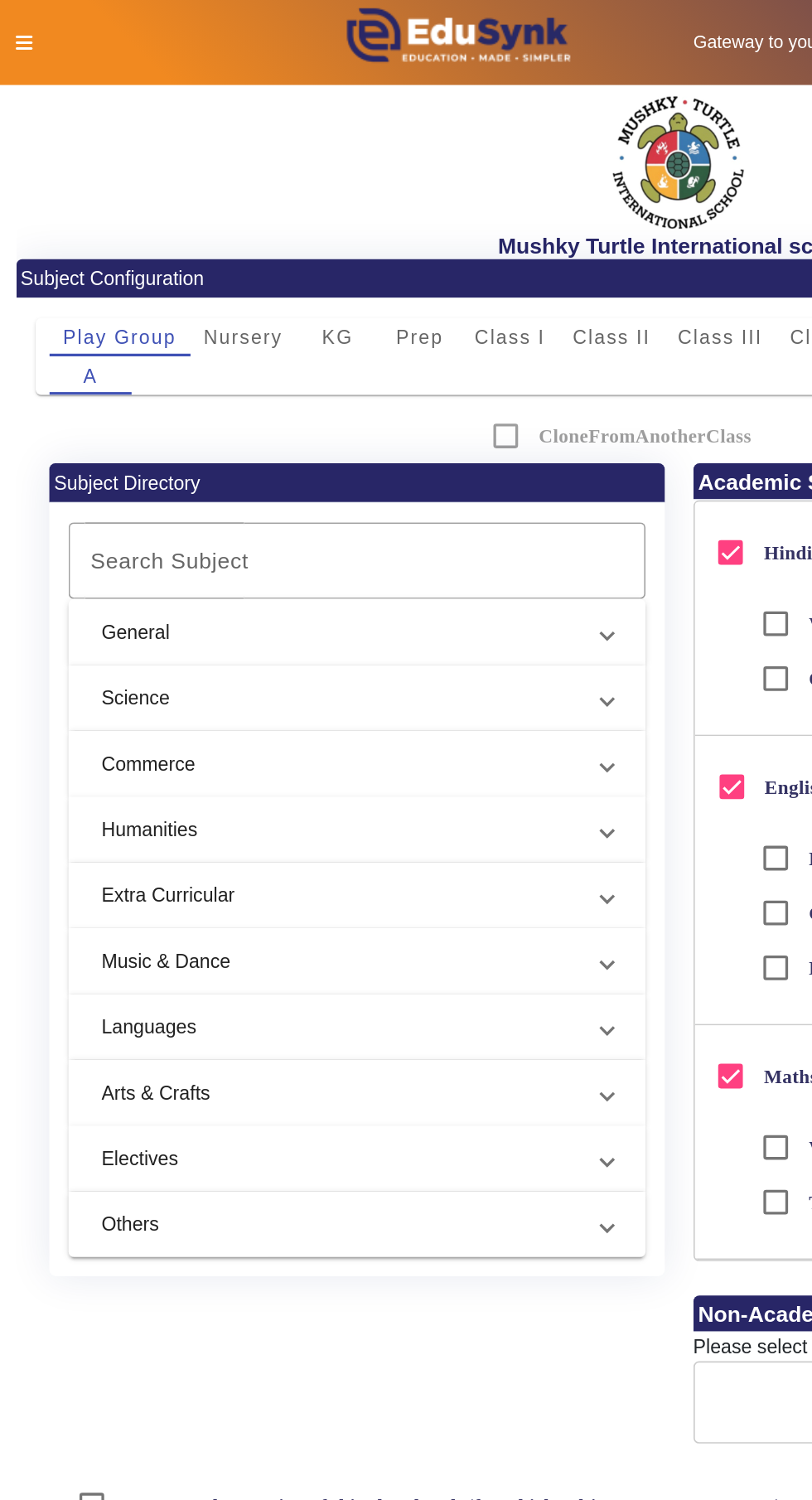
click at [135, 200] on span "Nursery" at bounding box center [148, 203] width 48 height 11
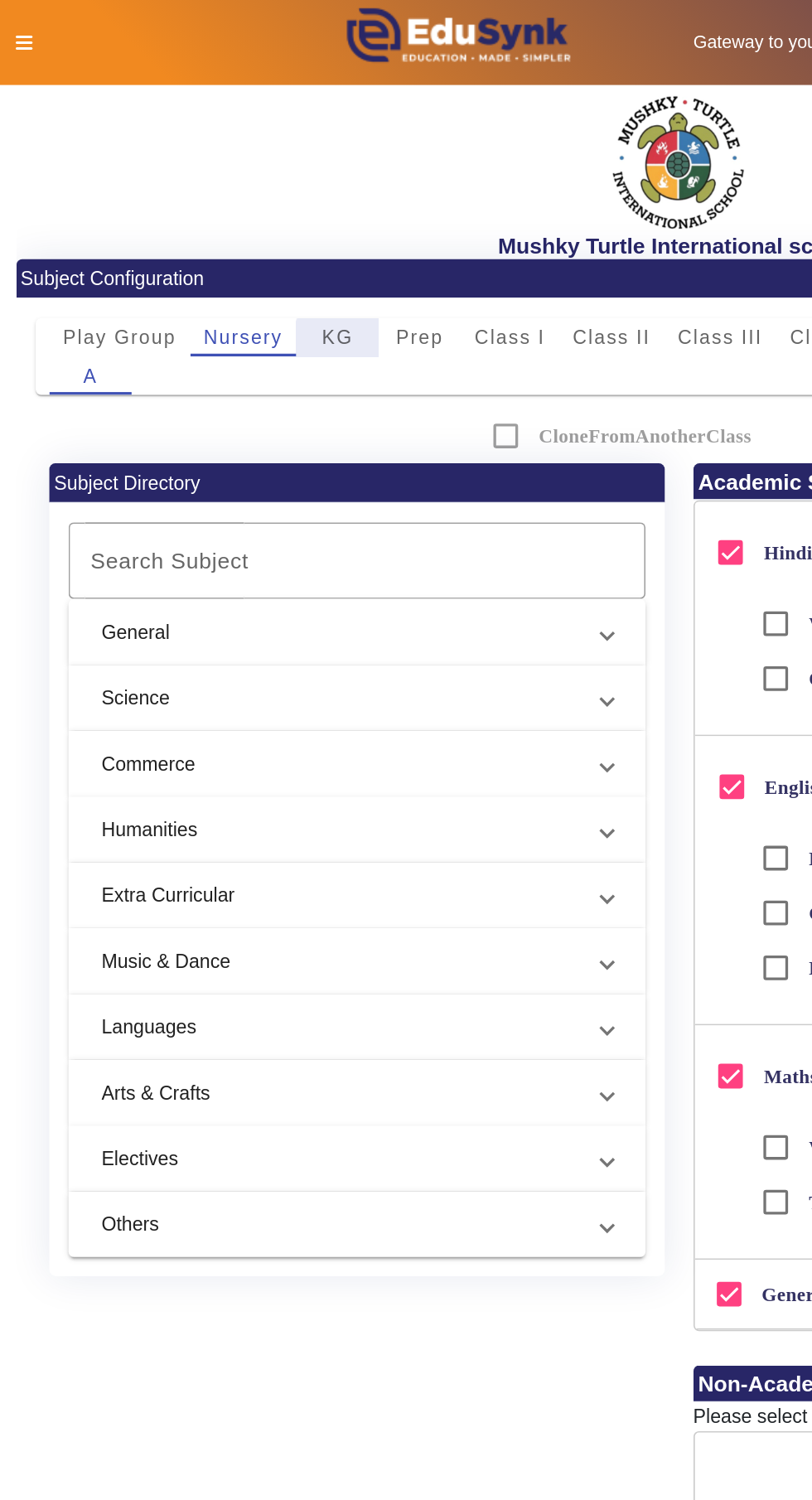
click at [200, 208] on span "KG" at bounding box center [204, 203] width 19 height 11
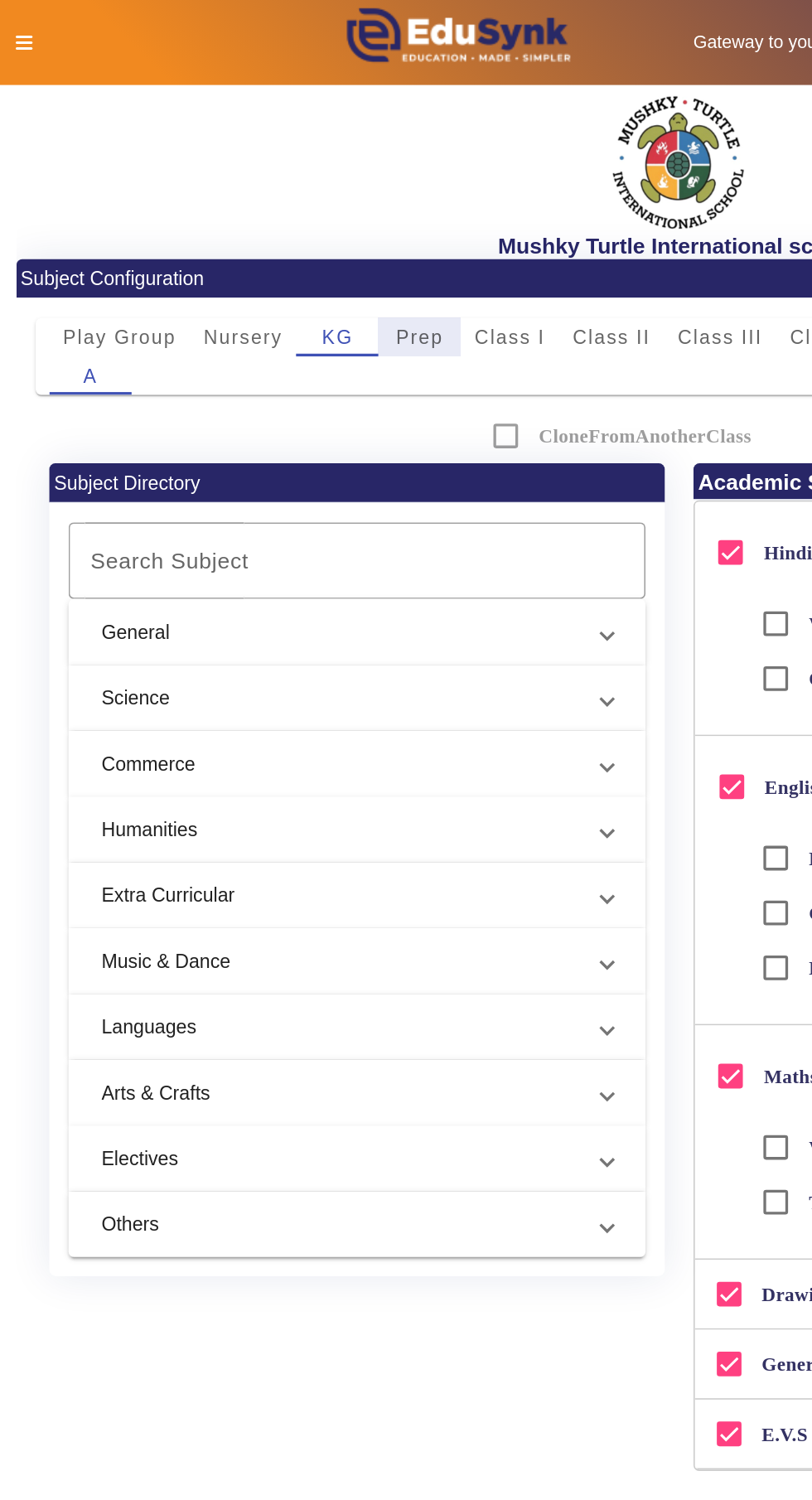
click at [241, 202] on span "Prep" at bounding box center [254, 203] width 29 height 11
click at [14, 25] on icon at bounding box center [16, 25] width 10 height 11
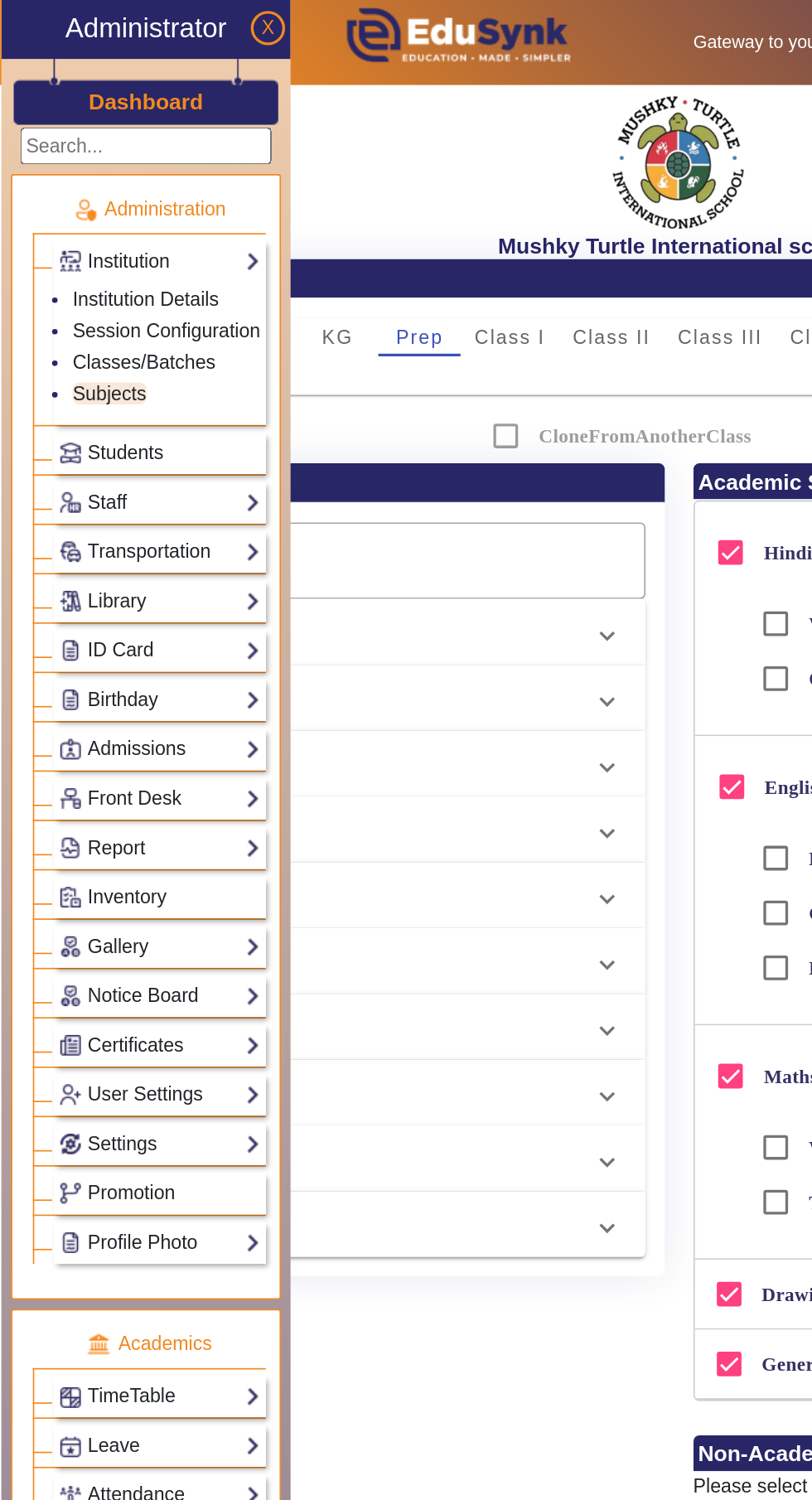
click at [149, 696] on link "Settings" at bounding box center [96, 691] width 122 height 19
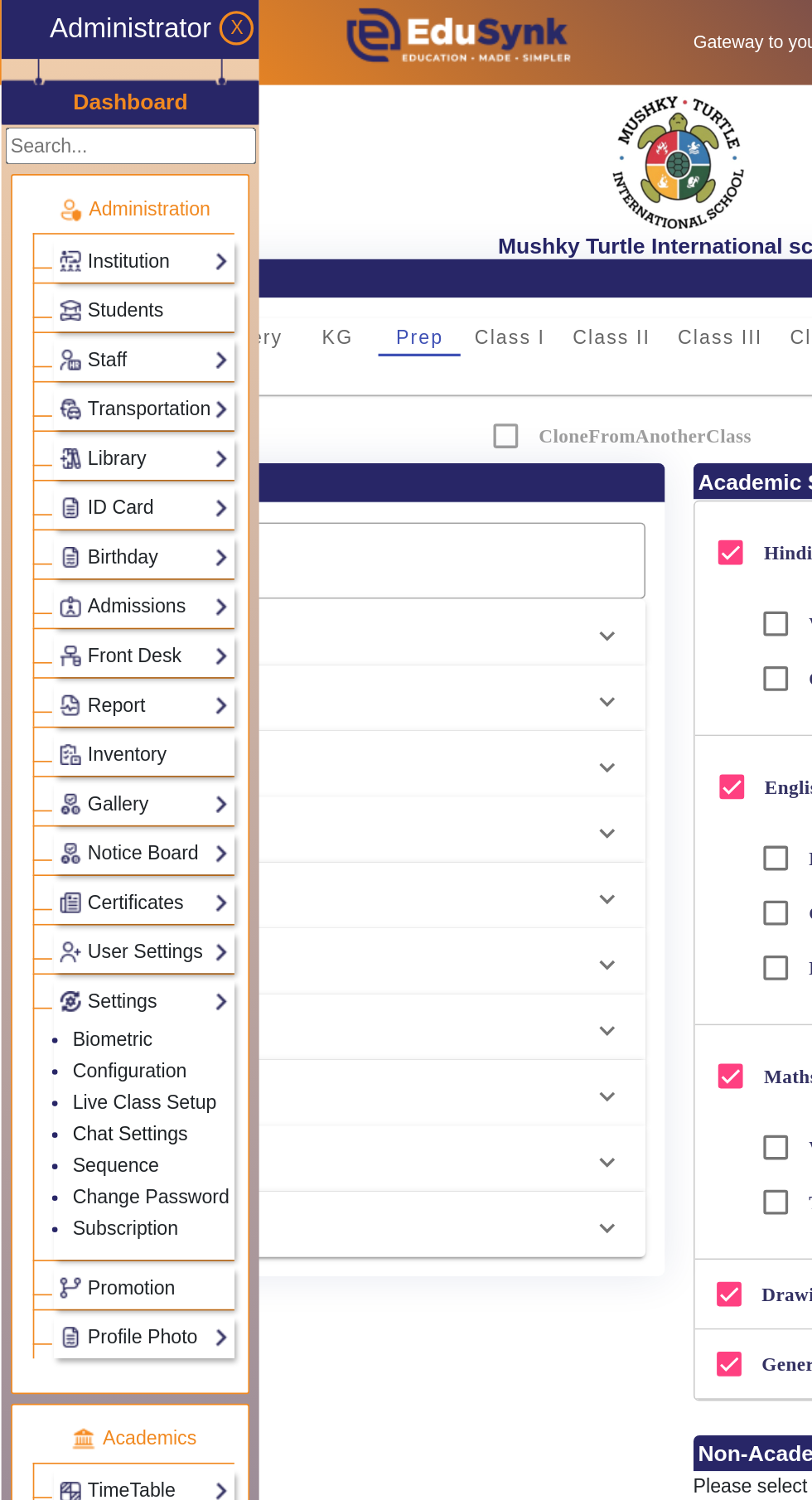
click at [105, 686] on link "Chat Settings" at bounding box center [79, 684] width 70 height 13
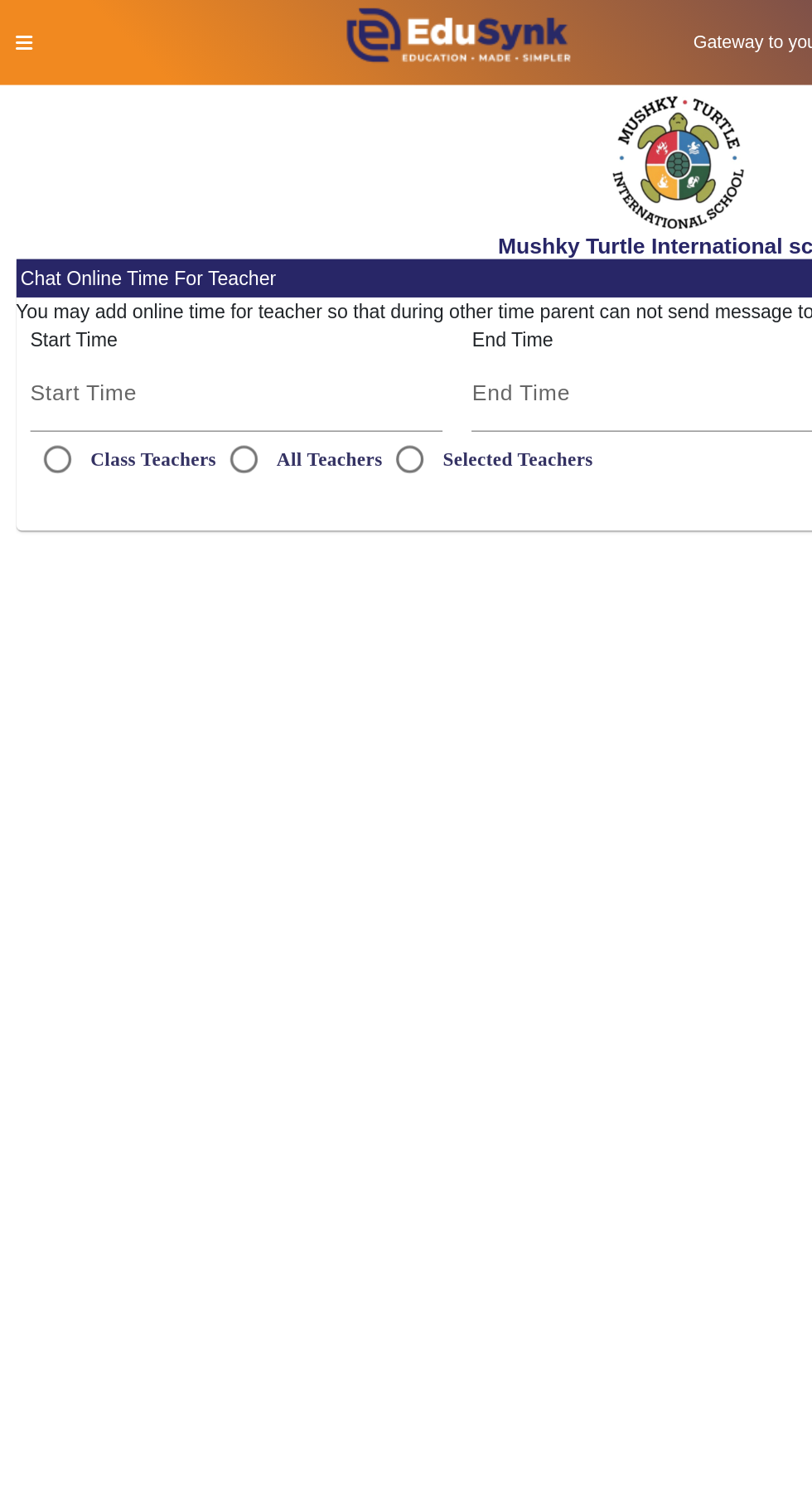
click at [14, 26] on icon at bounding box center [16, 25] width 10 height 11
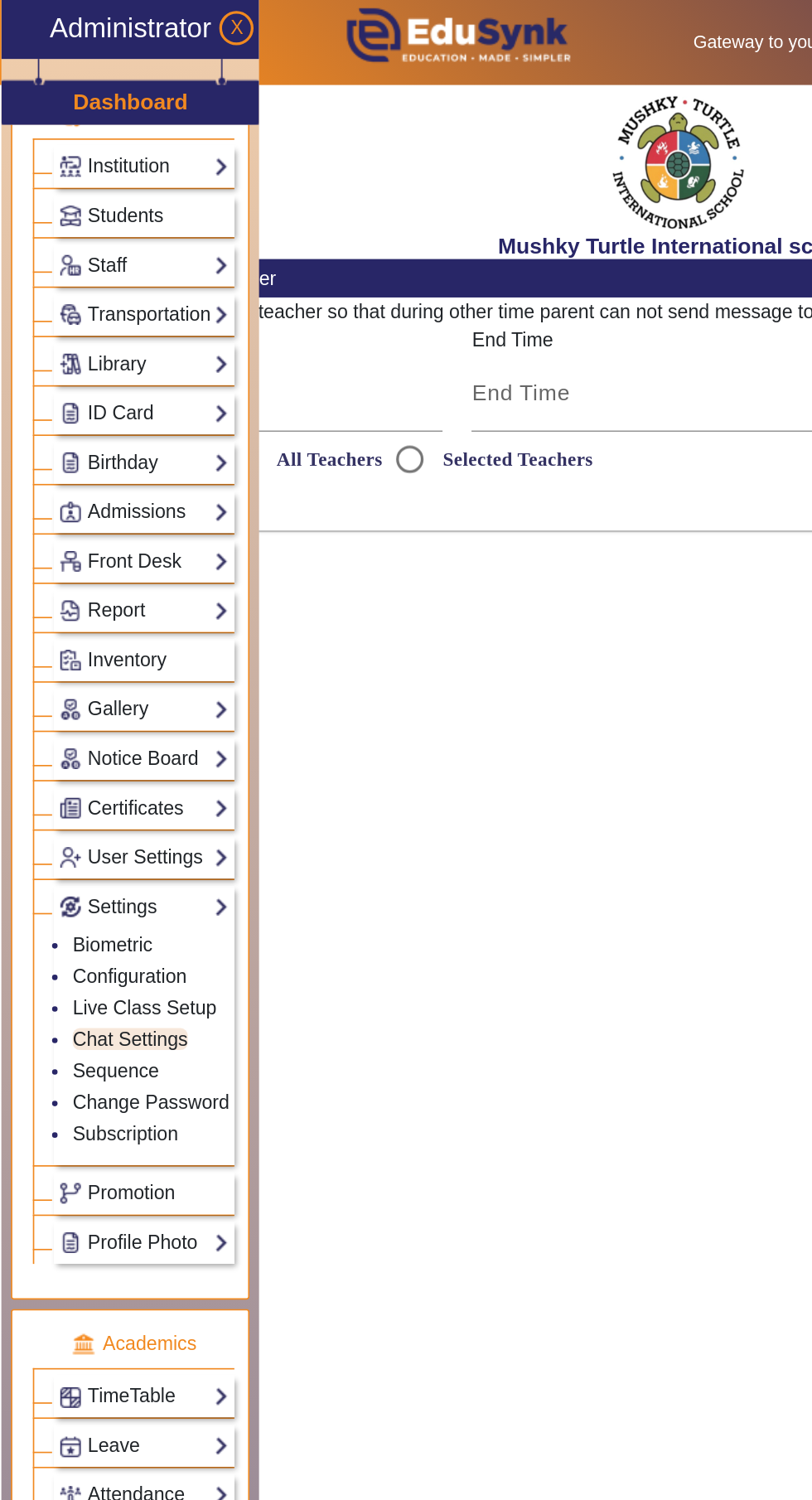
scroll to position [147, 0]
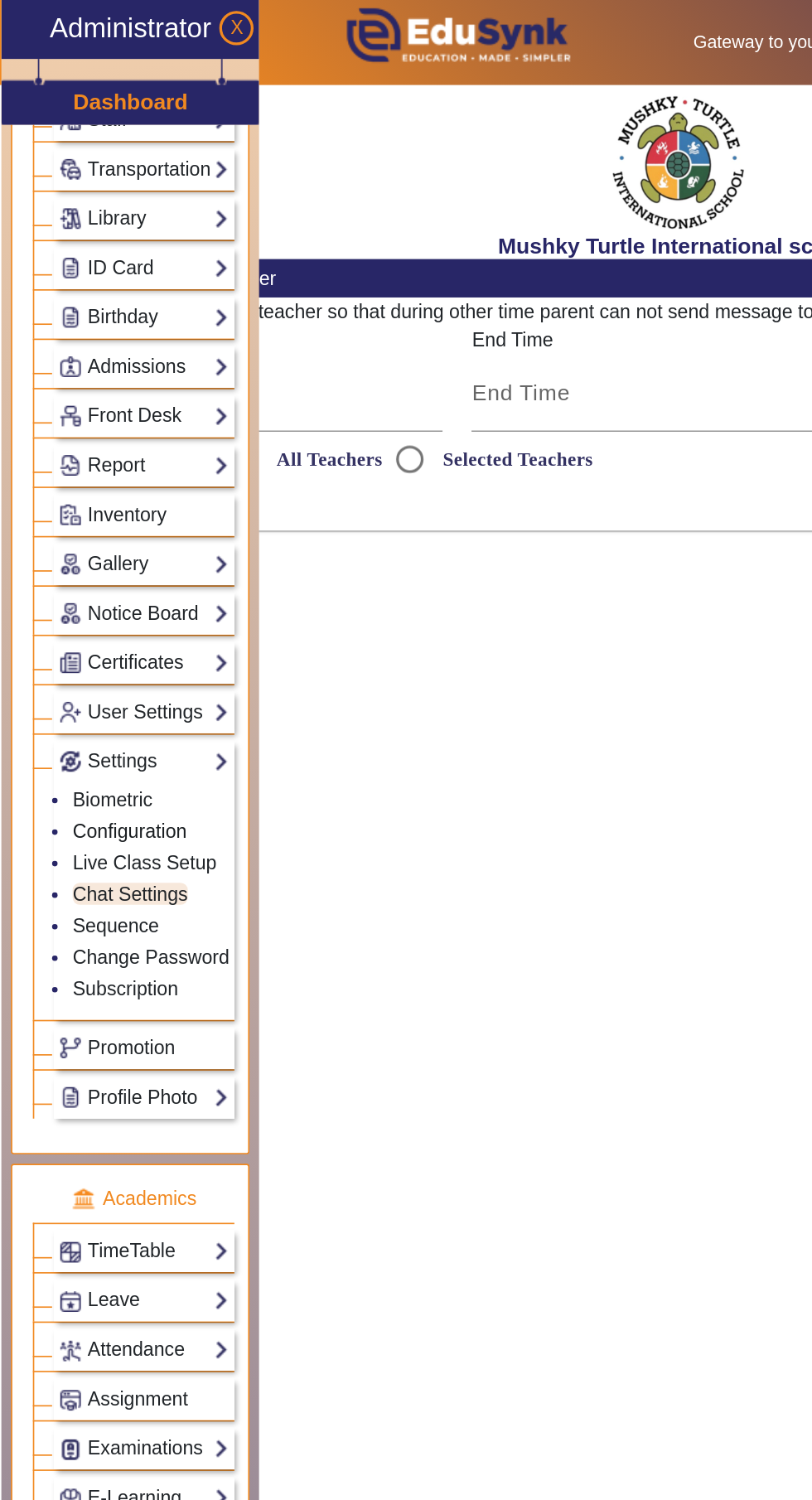
click at [91, 507] on link "Configuration" at bounding box center [79, 501] width 69 height 13
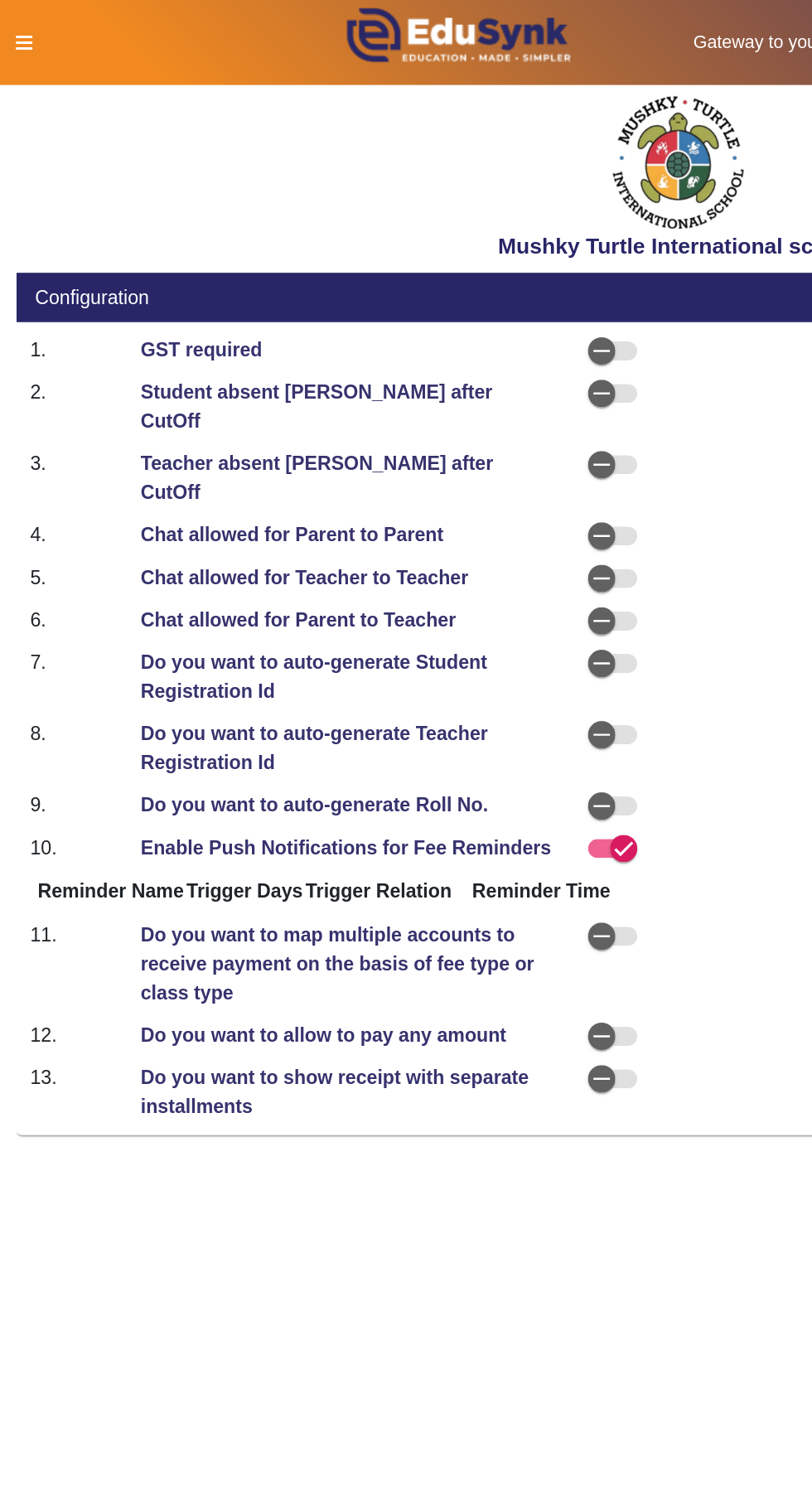
select select "BeforeDueDate"
select select "OnDueDate"
select select "BeforeDueDate"
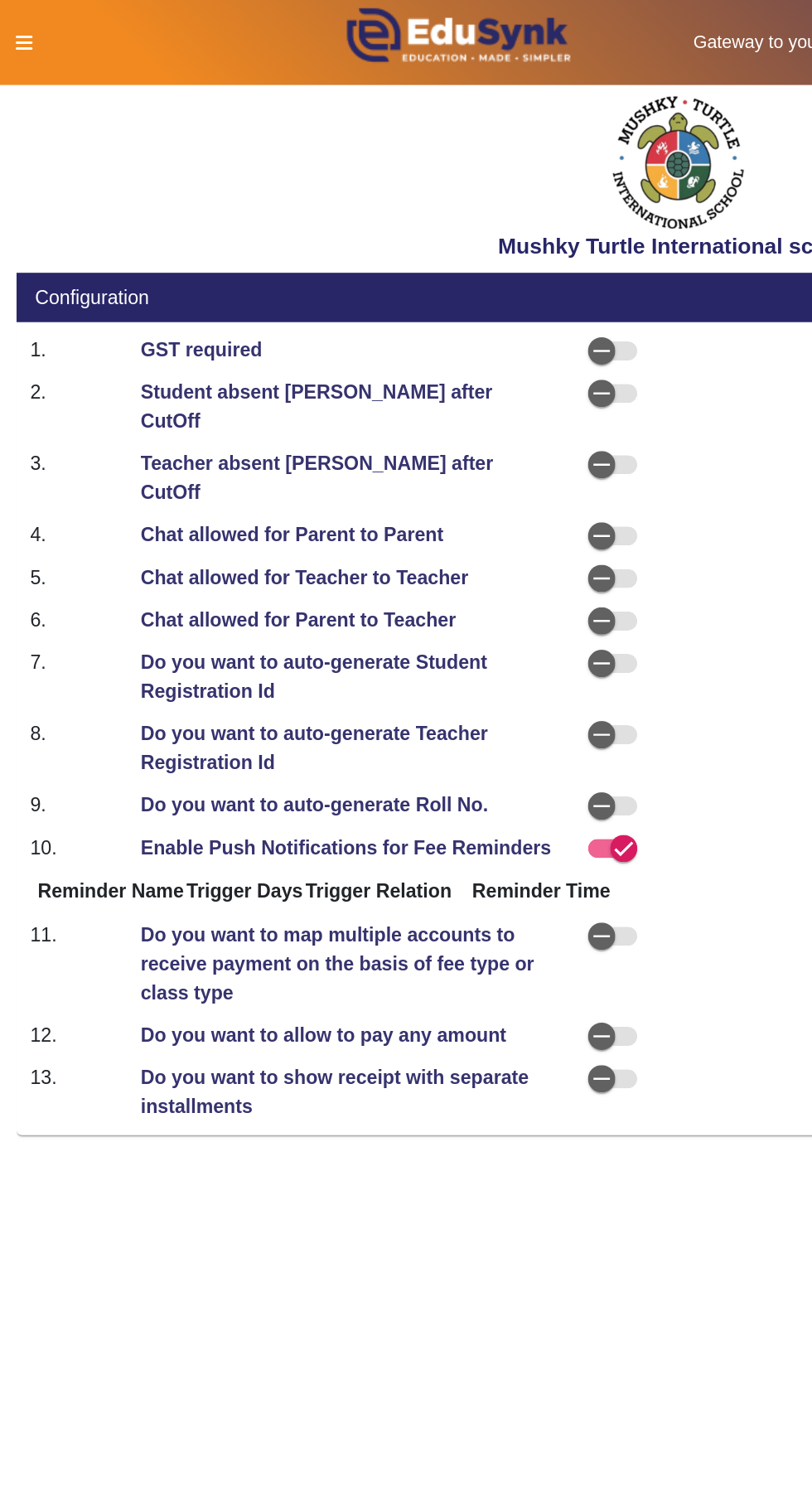
select select "BeforeDueDate"
select select "OnDueDate"
select select "AfterDueDate"
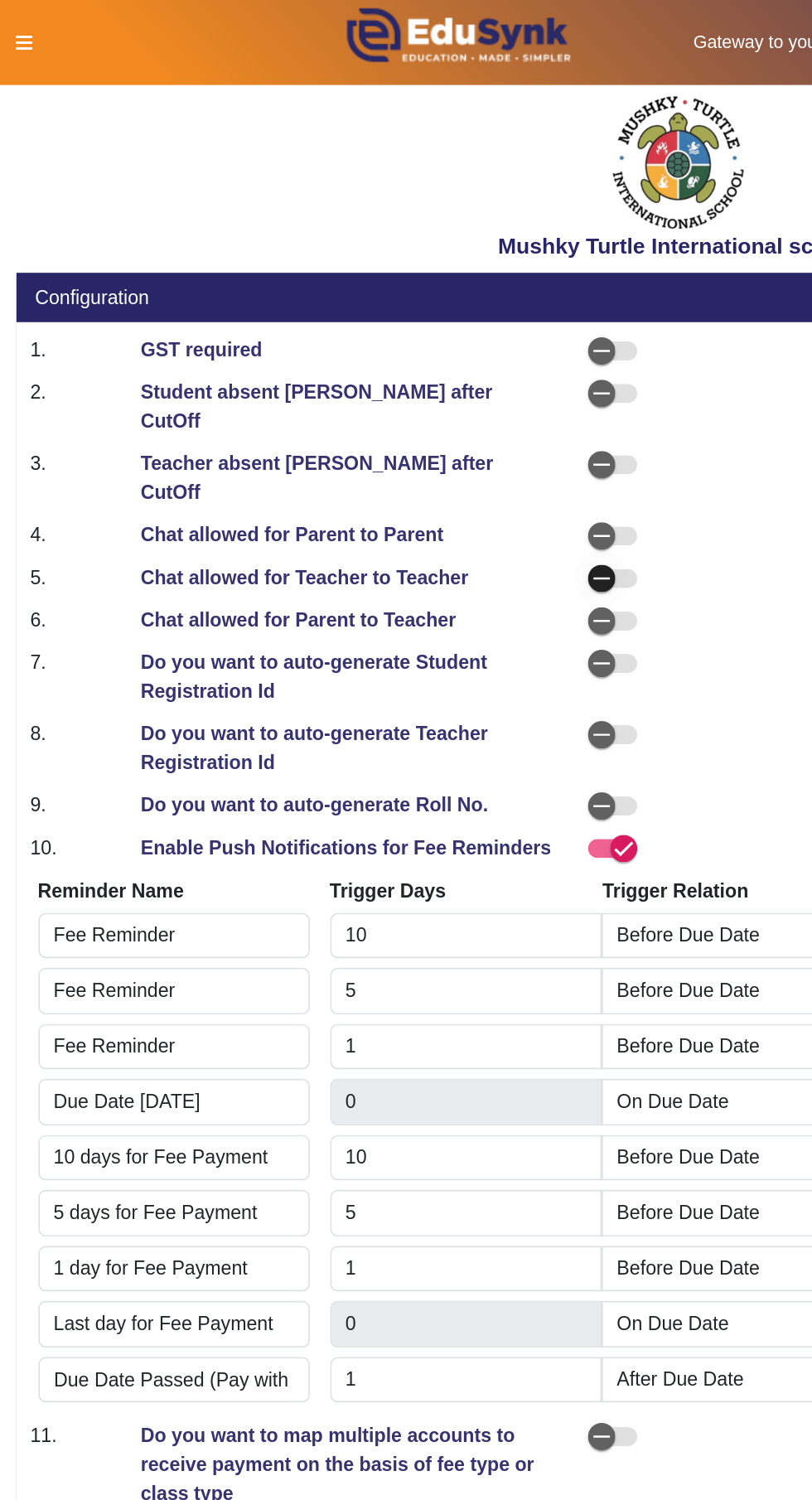
click at [381, 344] on span "button" at bounding box center [370, 349] width 30 height 11
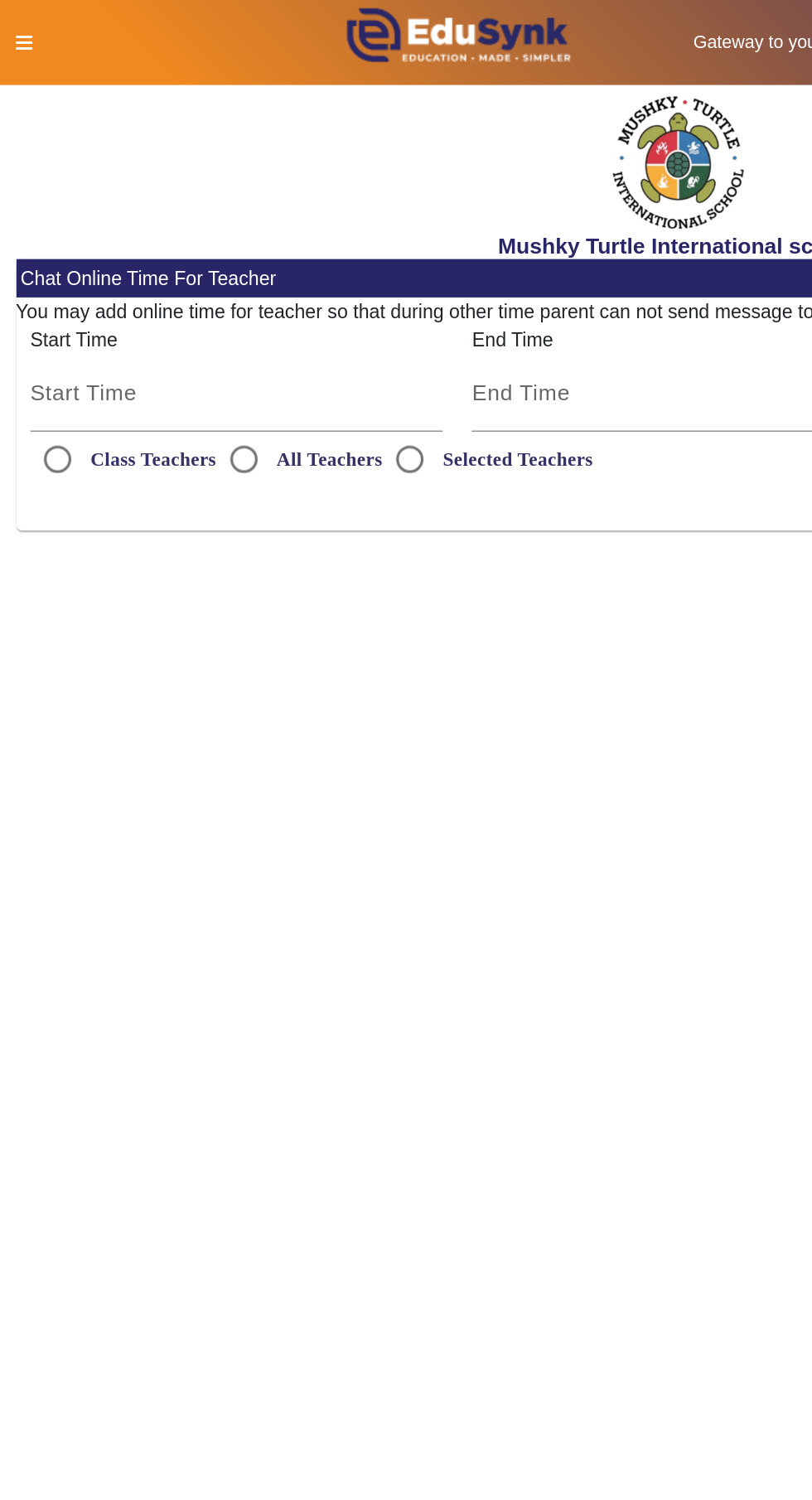
click at [13, 25] on icon at bounding box center [16, 25] width 10 height 11
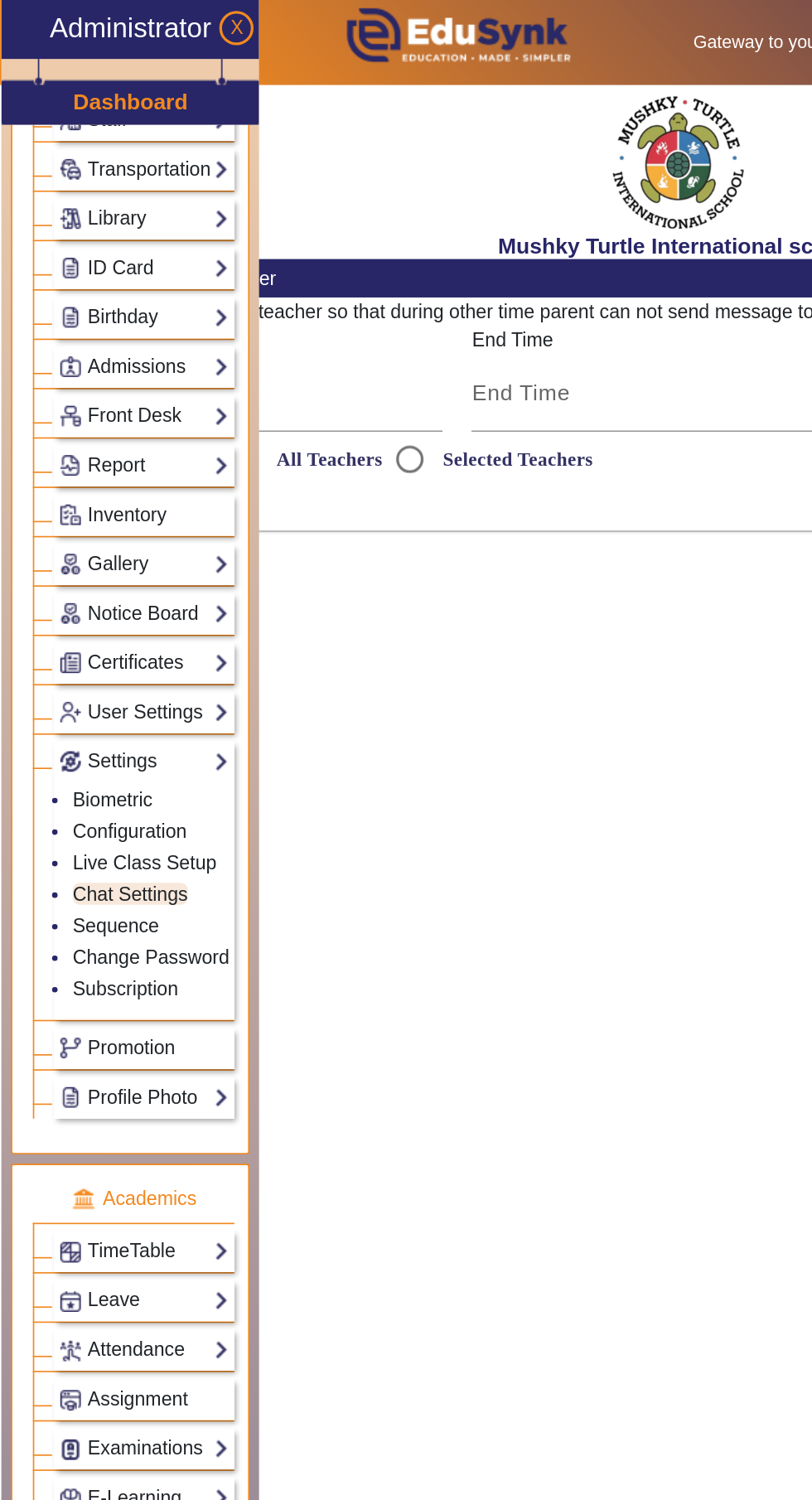
click at [138, 758] on link "TimeTable" at bounding box center [86, 756] width 103 height 19
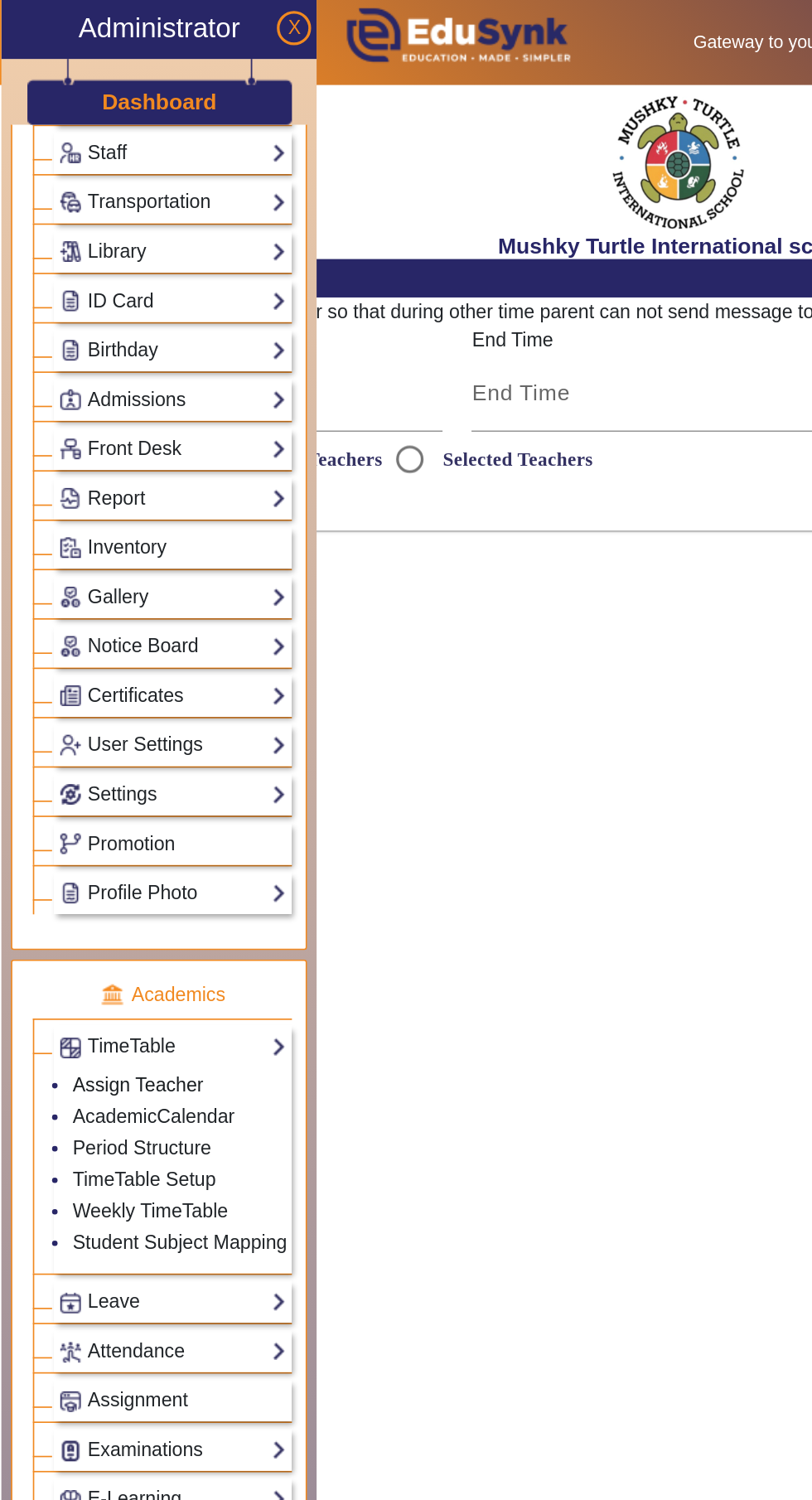
click at [110, 662] on link "Assign Teacher" at bounding box center [83, 655] width 79 height 13
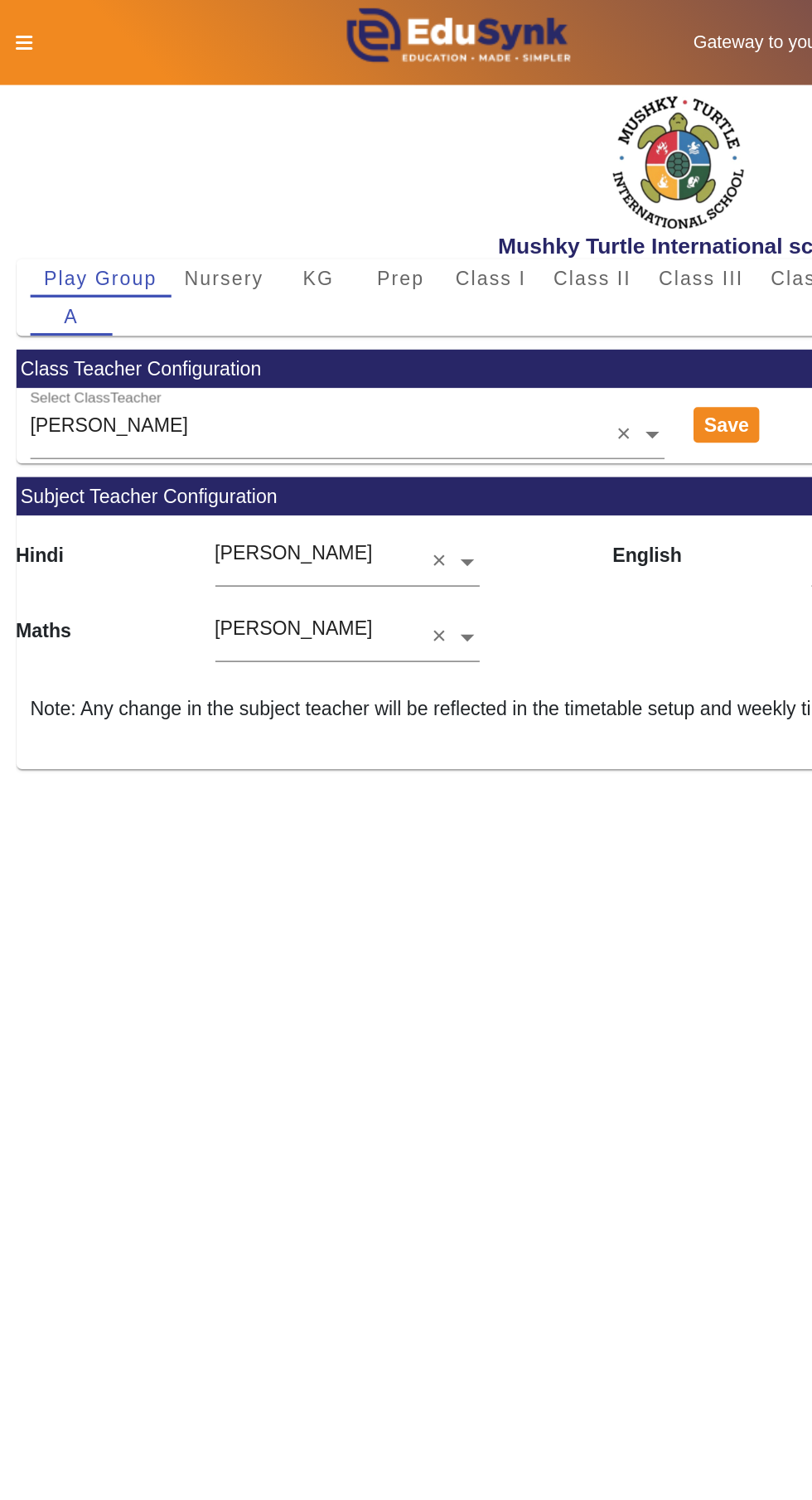
click at [132, 165] on span "Nursery" at bounding box center [136, 168] width 48 height 11
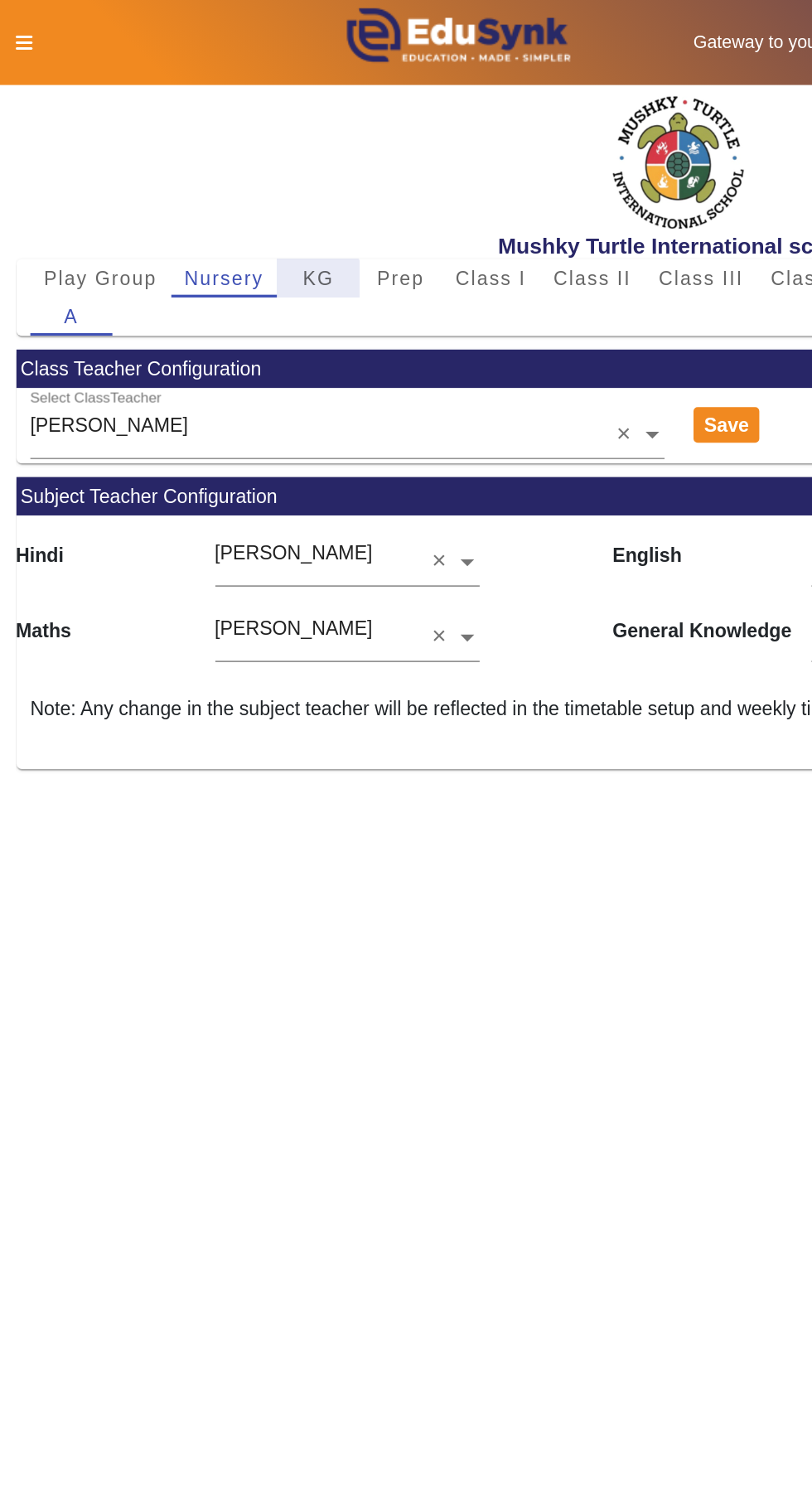
click at [183, 168] on span "KG" at bounding box center [193, 168] width 19 height 11
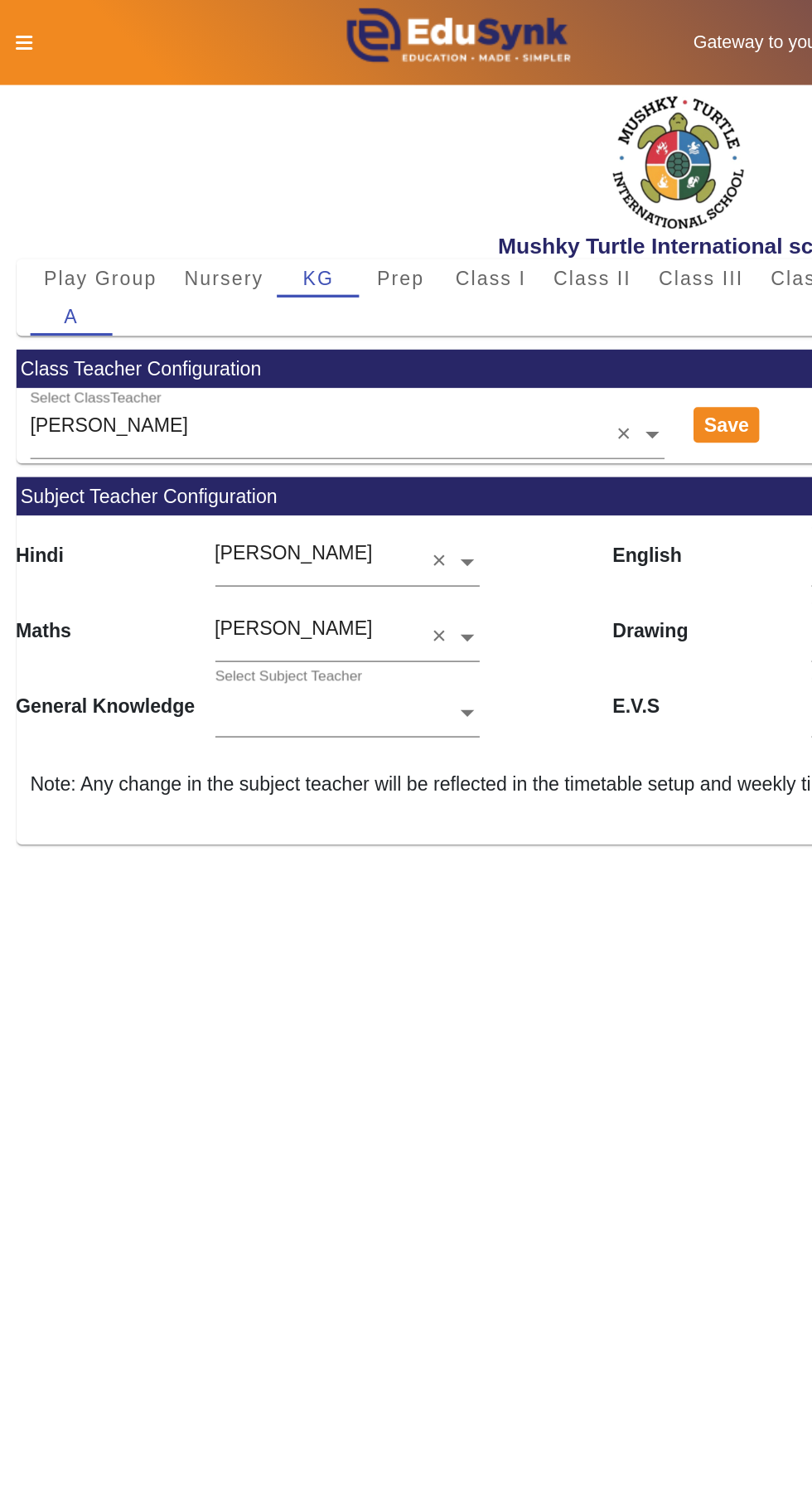
click at [14, 30] on icon at bounding box center [16, 25] width 10 height 11
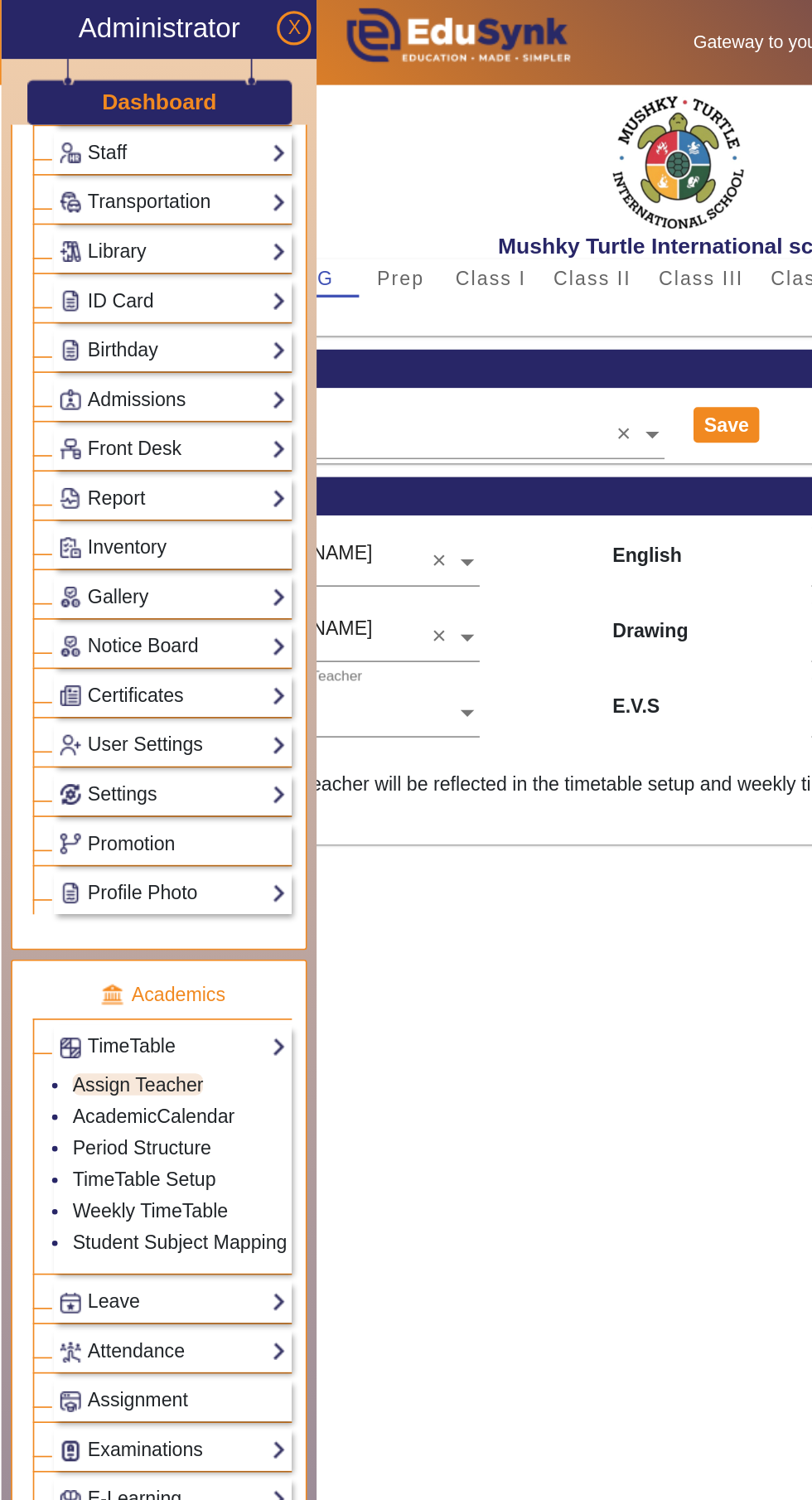
click at [13, 20] on div "Administrator" at bounding box center [96, 17] width 191 height 35
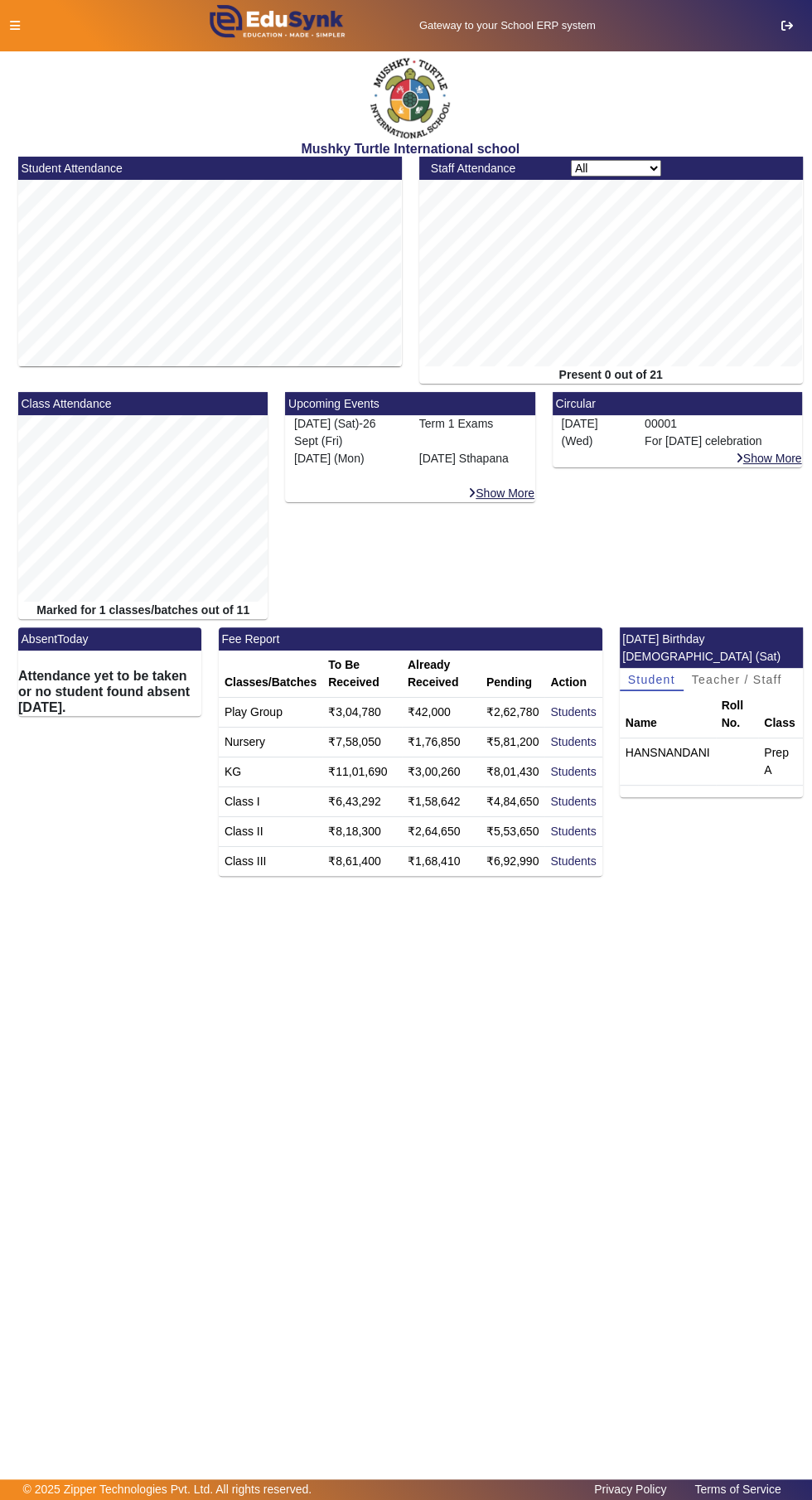
click at [14, 25] on icon at bounding box center [16, 25] width 10 height 11
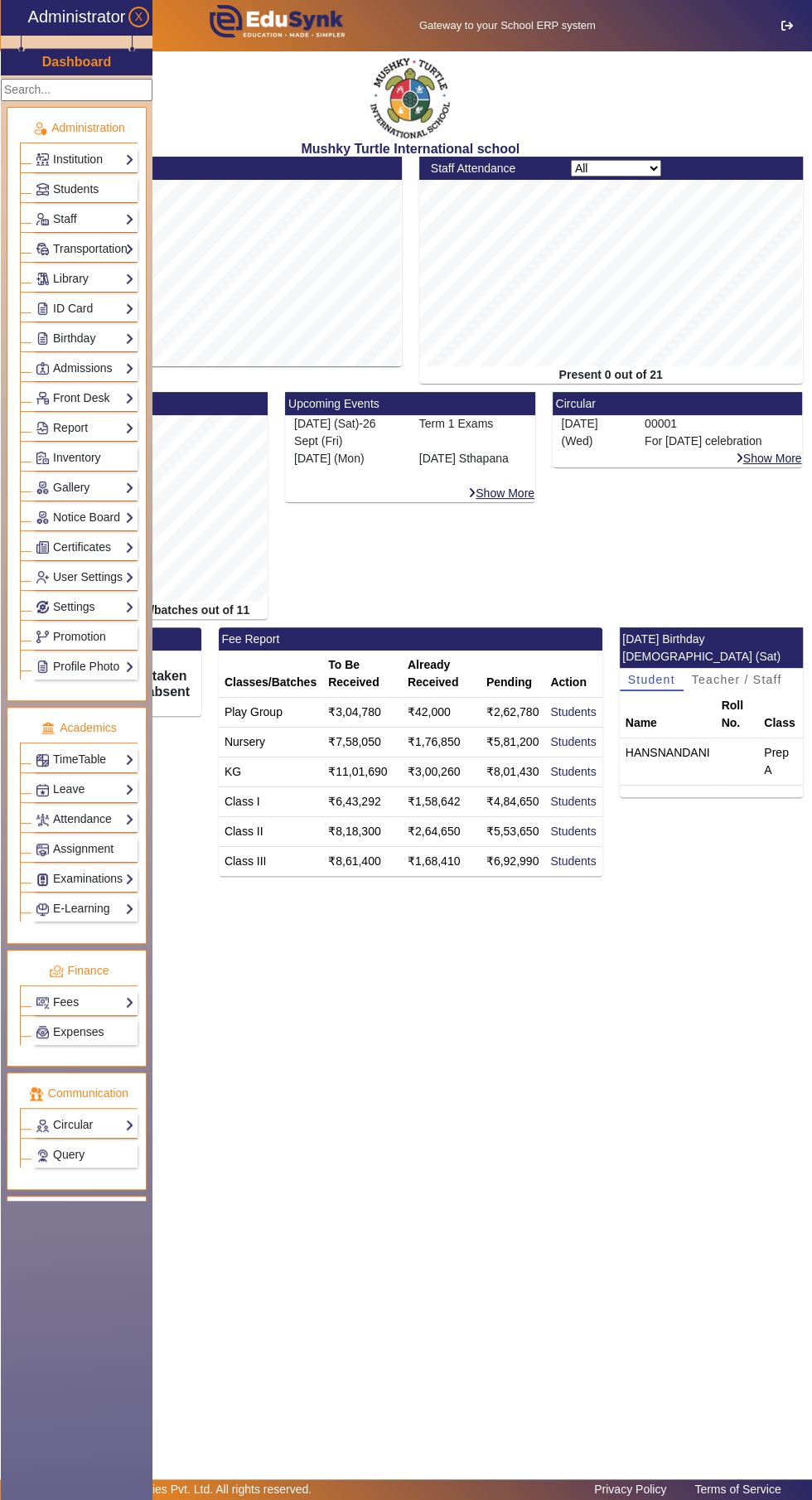
click at [65, 219] on link "Staff" at bounding box center [85, 219] width 98 height 19
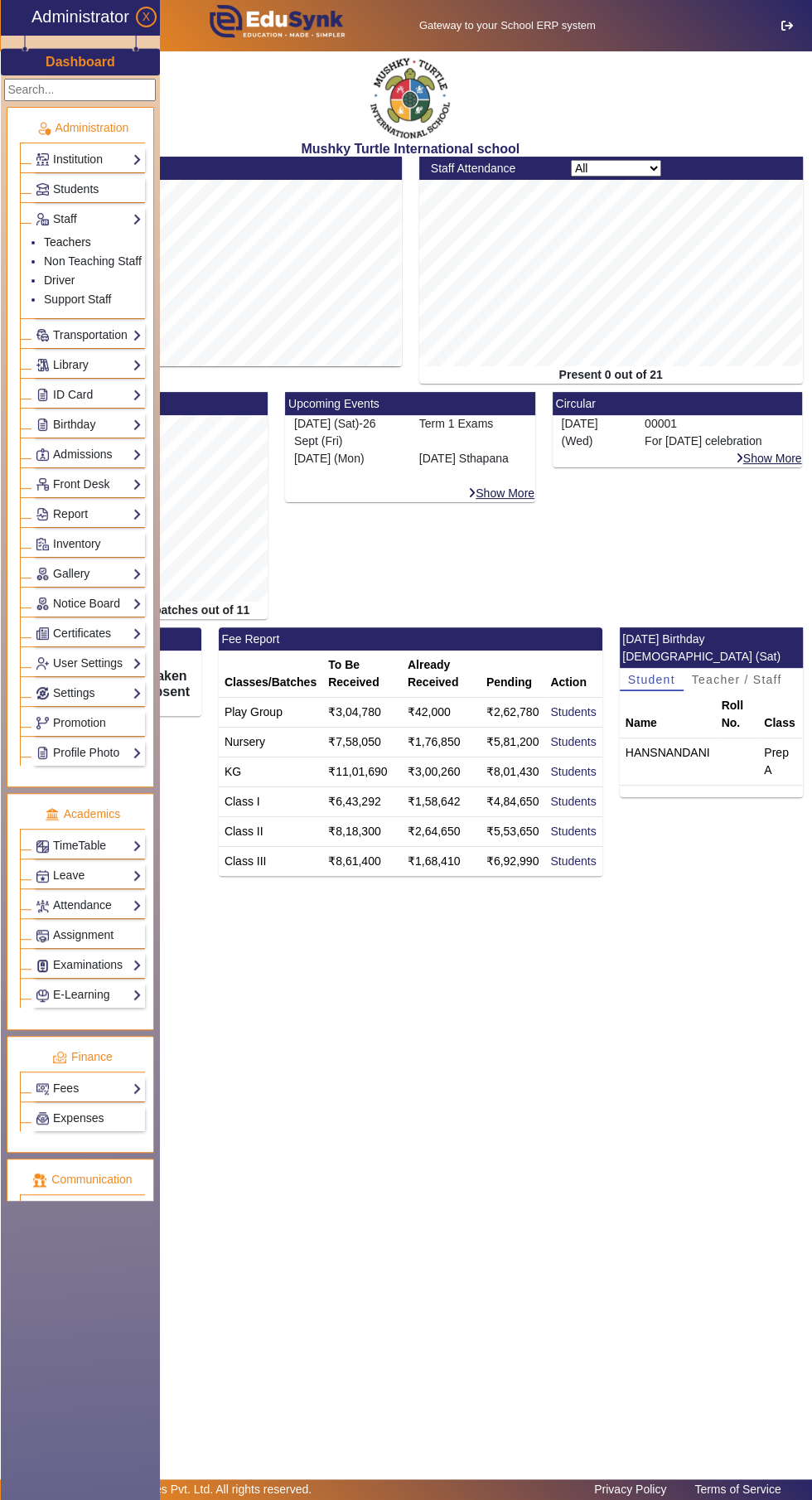
click at [54, 242] on link "Teachers" at bounding box center [67, 241] width 48 height 13
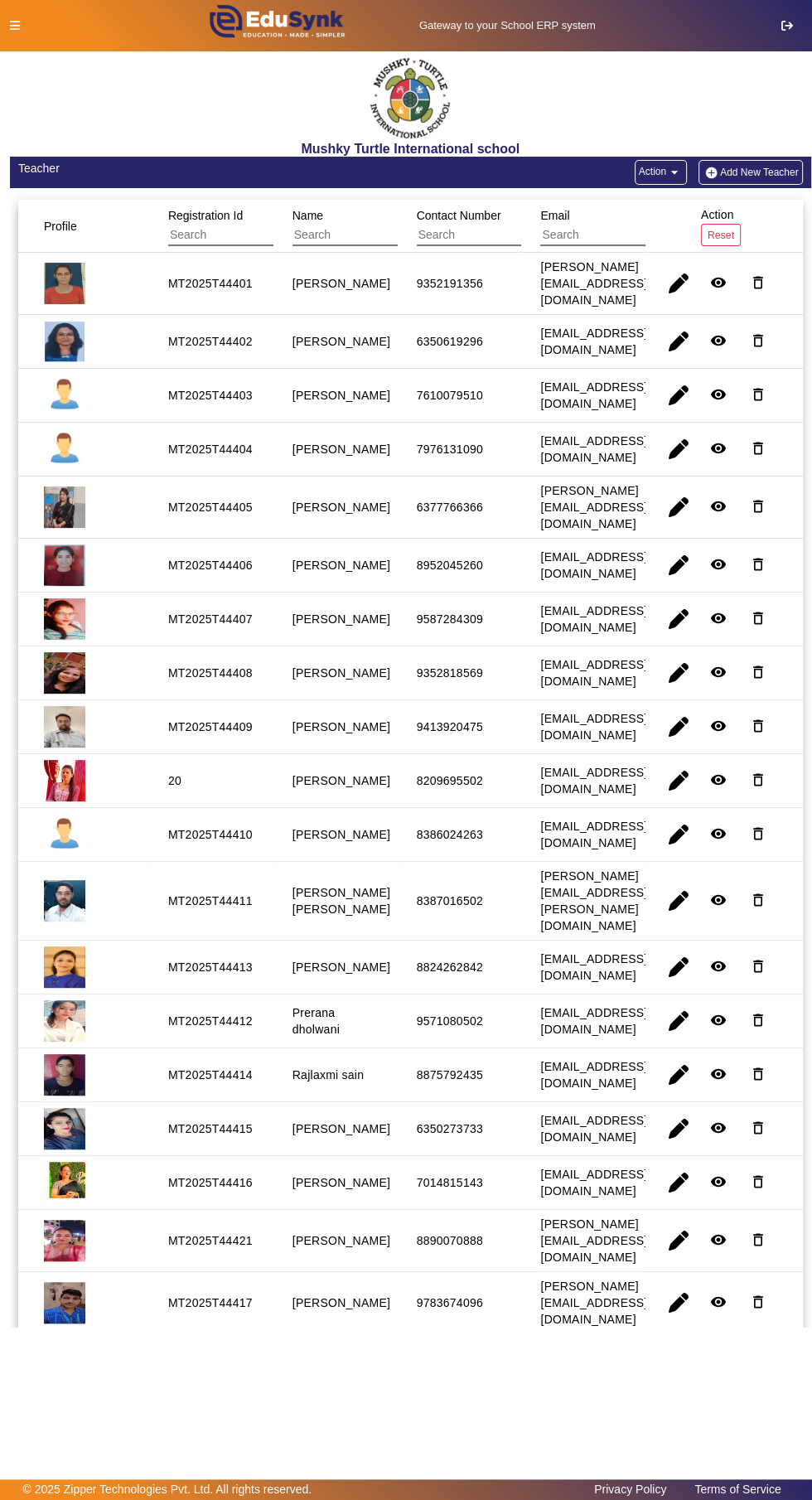
scroll to position [25, 0]
